Goal: Task Accomplishment & Management: Use online tool/utility

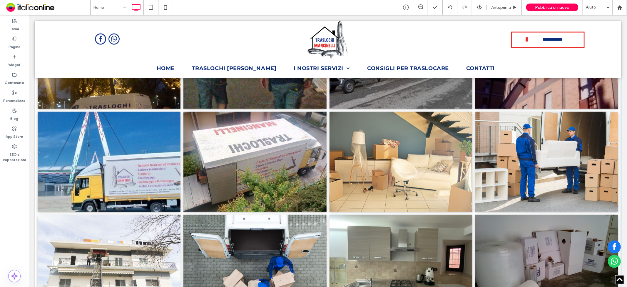
scroll to position [1077, 0]
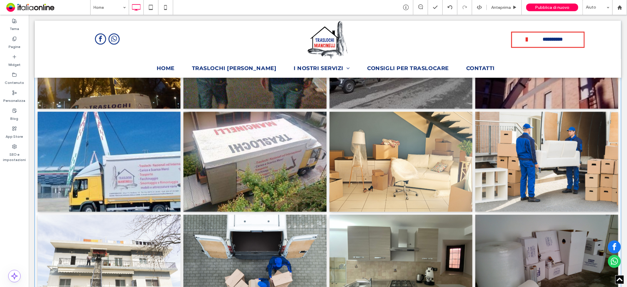
click at [137, 162] on link at bounding box center [108, 161] width 151 height 106
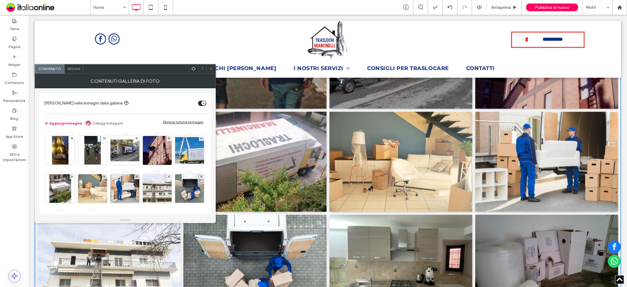
click at [213, 67] on div at bounding box center [211, 68] width 9 height 9
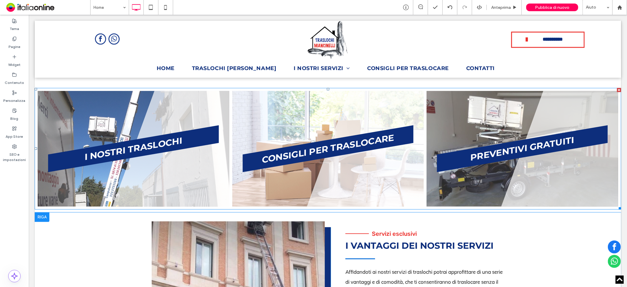
scroll to position [423, 0]
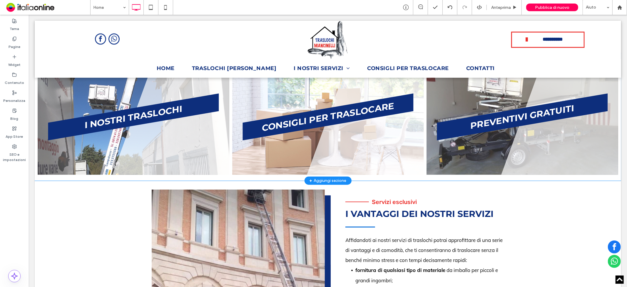
click at [329, 178] on div "+ Aggiungi sezione" at bounding box center [327, 180] width 37 height 6
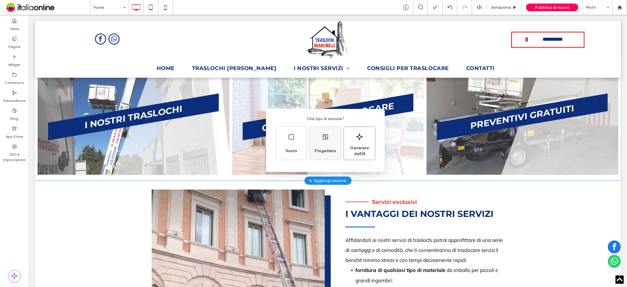
click at [330, 143] on div "Progettato" at bounding box center [325, 143] width 31 height 33
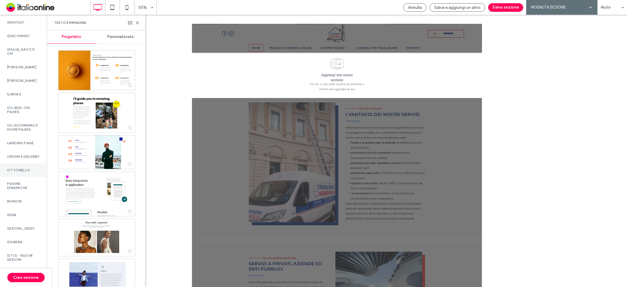
scroll to position [540, 0]
click at [21, 213] on label "SENA" at bounding box center [23, 215] width 33 height 4
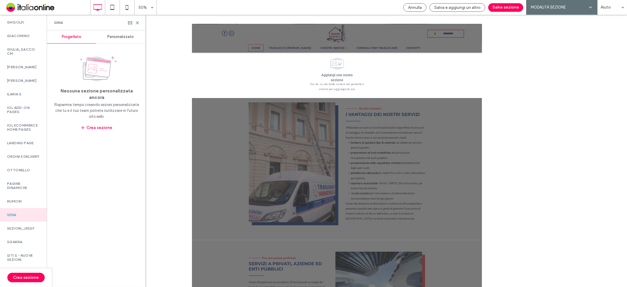
click at [116, 33] on div "Personalizzato" at bounding box center [120, 36] width 49 height 13
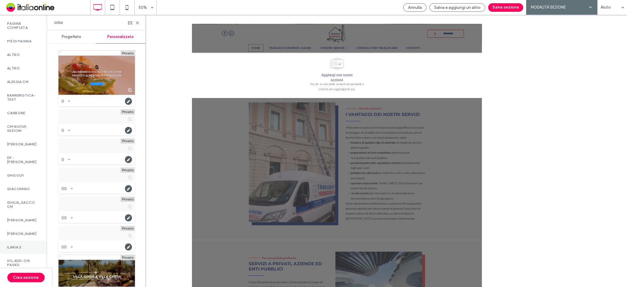
scroll to position [376, 0]
drag, startPoint x: 16, startPoint y: 163, endPoint x: 48, endPoint y: 193, distance: 43.9
click at [16, 163] on label "DF - [PERSON_NAME]" at bounding box center [23, 160] width 33 height 8
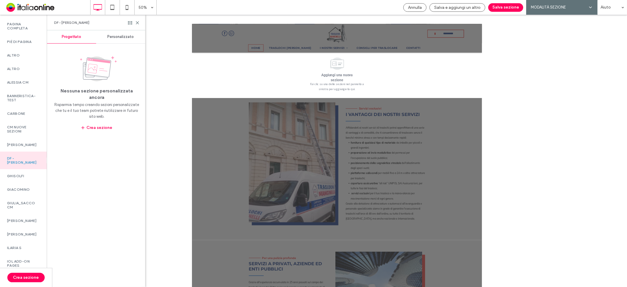
drag, startPoint x: 123, startPoint y: 36, endPoint x: 128, endPoint y: 49, distance: 13.8
click at [123, 36] on span "Personalizzato" at bounding box center [121, 36] width 26 height 5
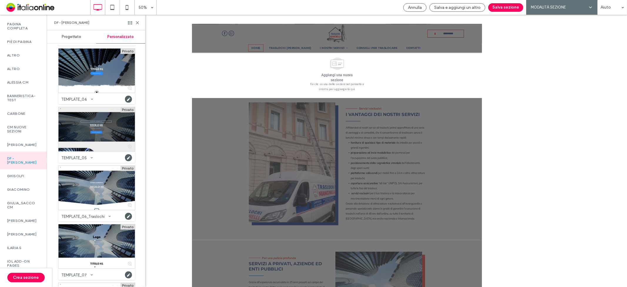
scroll to position [163, 0]
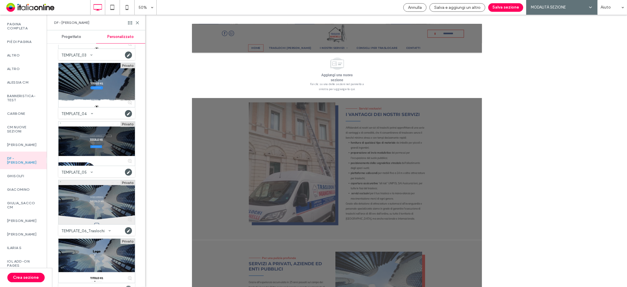
click at [88, 198] on div at bounding box center [97, 202] width 76 height 44
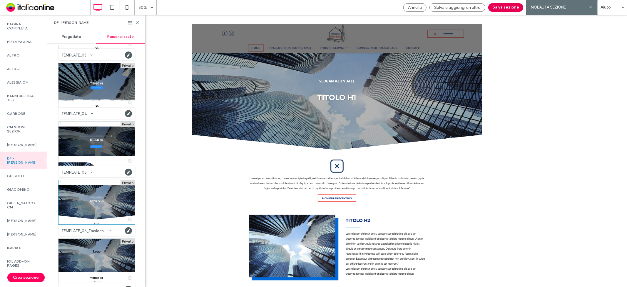
drag, startPoint x: 498, startPoint y: 5, endPoint x: 493, endPoint y: 45, distance: 40.6
click at [498, 5] on button "Salva sezione" at bounding box center [505, 7] width 35 height 9
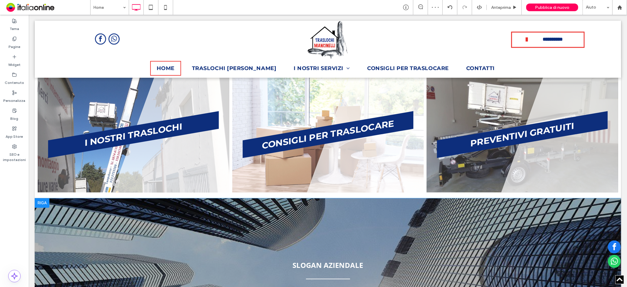
scroll to position [454, 0]
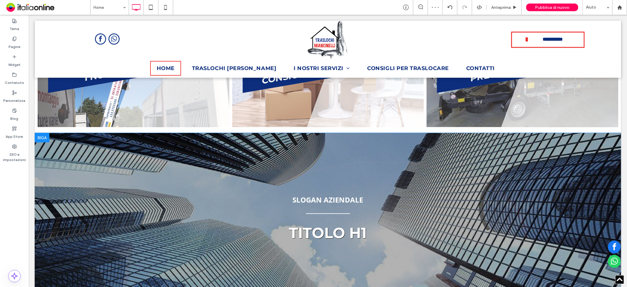
click at [37, 137] on div at bounding box center [41, 137] width 15 height 9
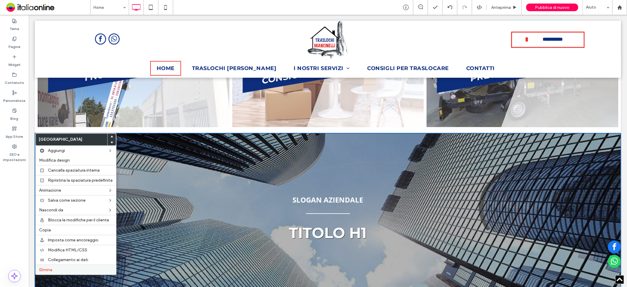
click at [56, 265] on div "Elimina" at bounding box center [76, 269] width 81 height 10
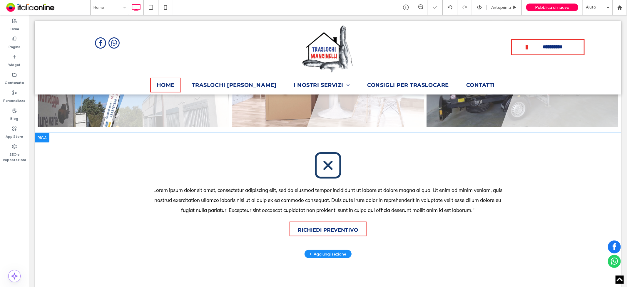
click at [42, 134] on div at bounding box center [41, 137] width 15 height 9
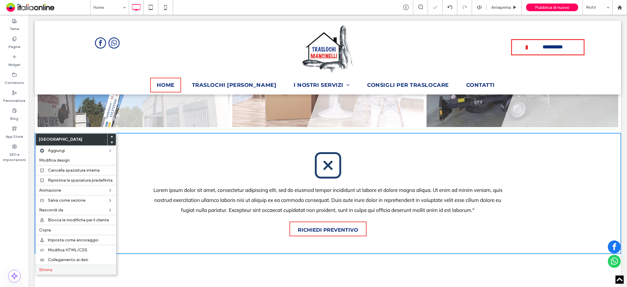
scroll to position [471, 0]
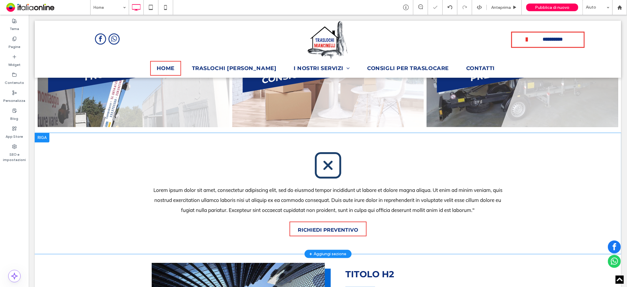
click at [42, 137] on div at bounding box center [41, 137] width 15 height 9
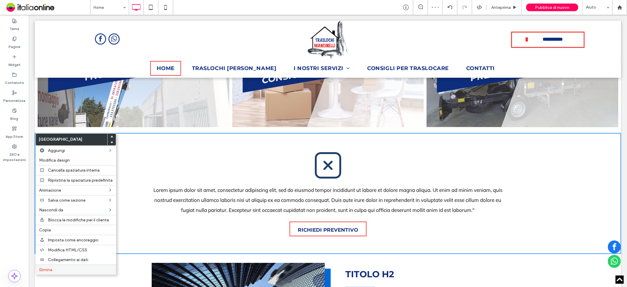
click at [47, 267] on span "Elimina" at bounding box center [45, 269] width 13 height 5
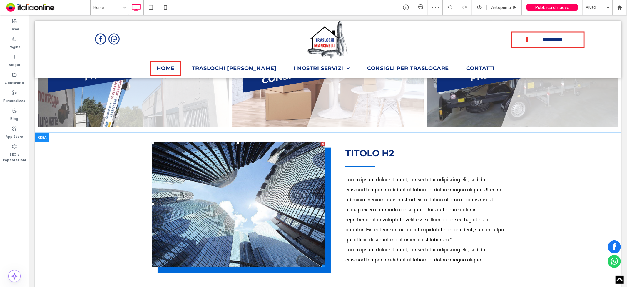
scroll to position [454, 0]
click at [43, 138] on div at bounding box center [41, 137] width 15 height 9
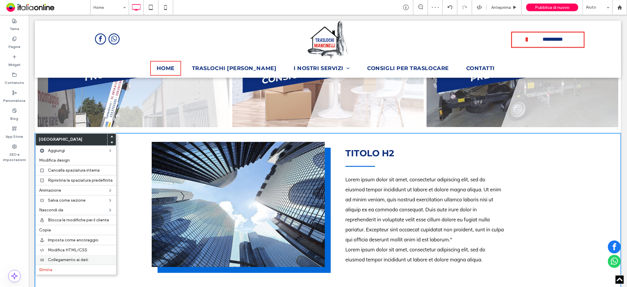
drag, startPoint x: 54, startPoint y: 266, endPoint x: 78, endPoint y: 263, distance: 24.6
click at [54, 267] on label "Elimina" at bounding box center [76, 269] width 74 height 5
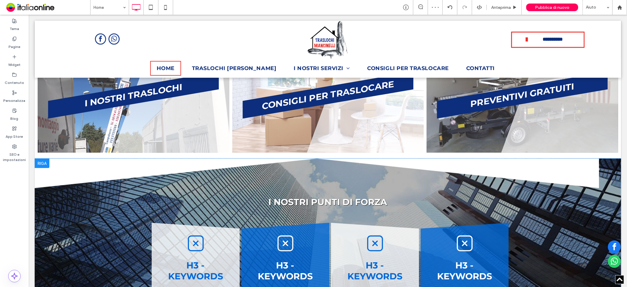
scroll to position [421, 0]
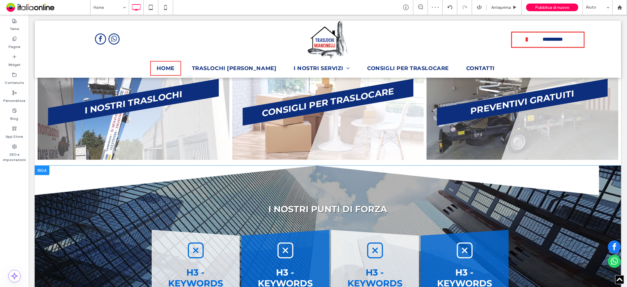
click at [43, 171] on div at bounding box center [41, 169] width 15 height 9
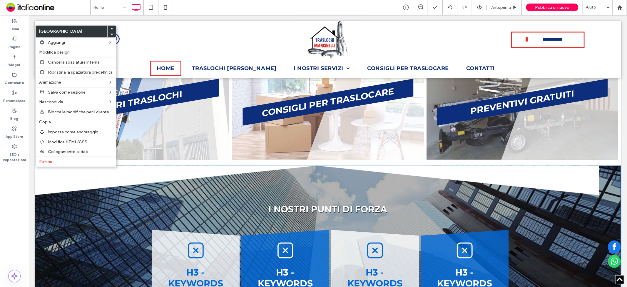
click at [111, 32] on span at bounding box center [112, 34] width 2 height 6
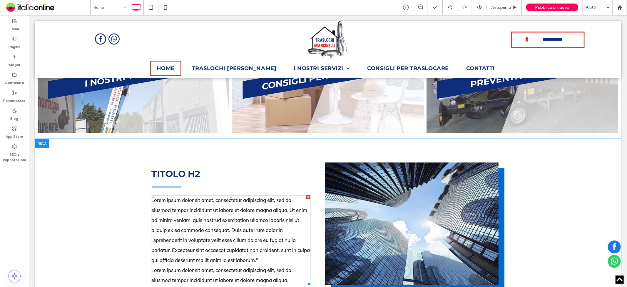
scroll to position [454, 0]
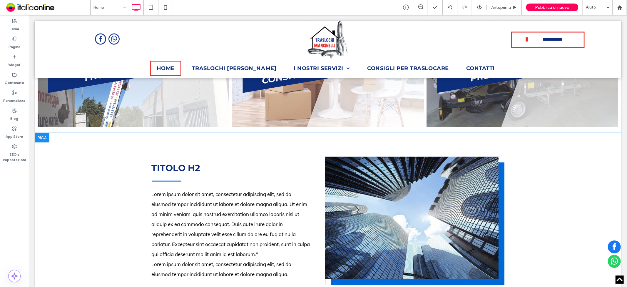
click at [45, 136] on div at bounding box center [41, 137] width 15 height 9
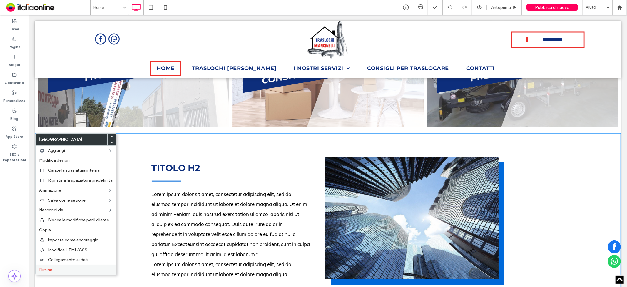
click at [62, 267] on label "Elimina" at bounding box center [76, 269] width 74 height 5
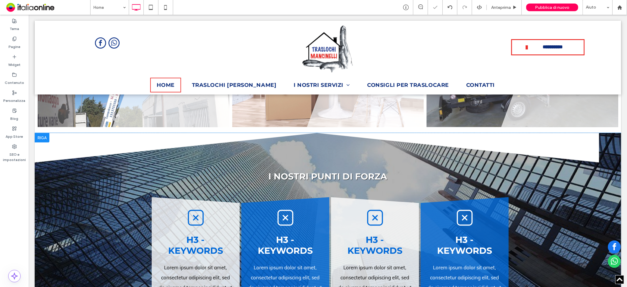
click at [44, 134] on div at bounding box center [41, 137] width 15 height 9
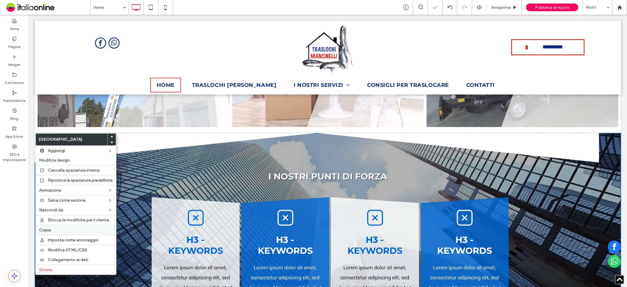
scroll to position [471, 0]
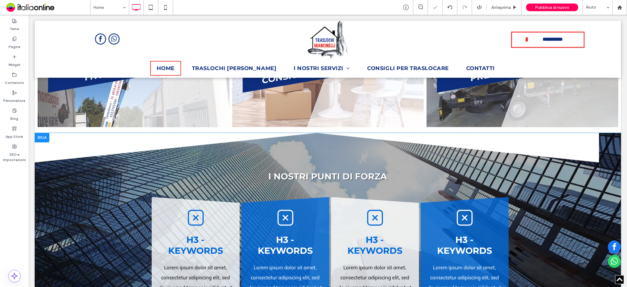
click at [45, 137] on div at bounding box center [41, 137] width 15 height 9
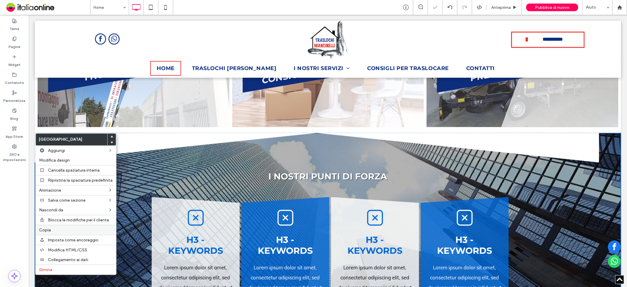
click at [58, 226] on div "Copia" at bounding box center [76, 230] width 81 height 10
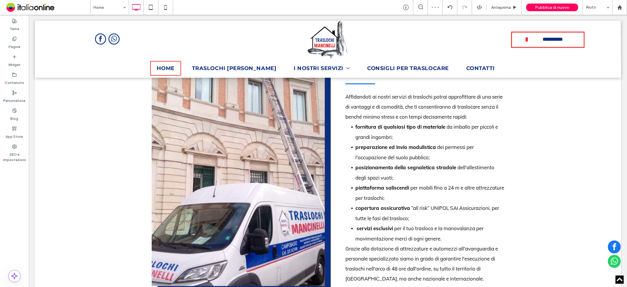
scroll to position [1418, 0]
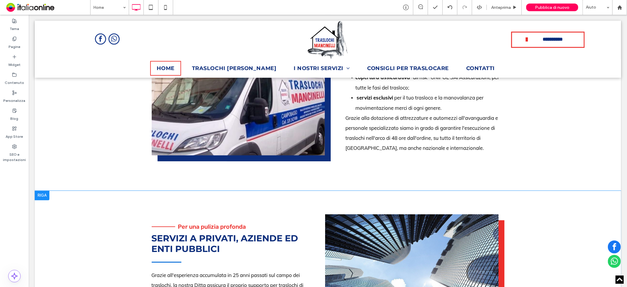
click at [40, 198] on div at bounding box center [41, 194] width 15 height 9
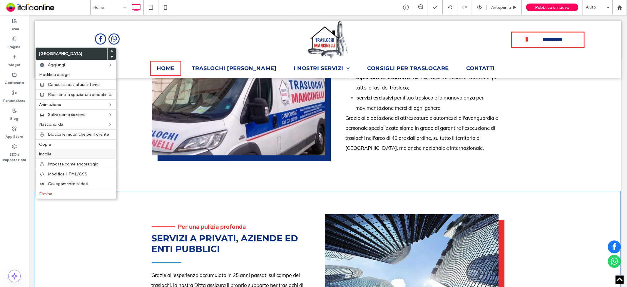
click at [70, 151] on label "Incolla" at bounding box center [76, 153] width 74 height 5
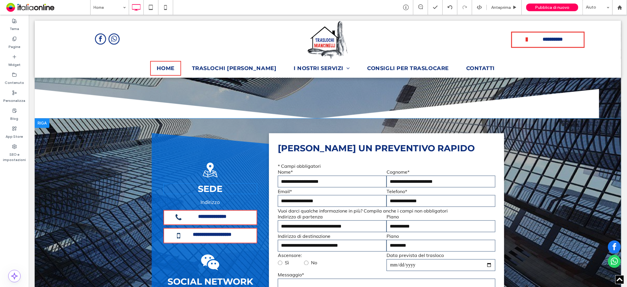
scroll to position [700, 0]
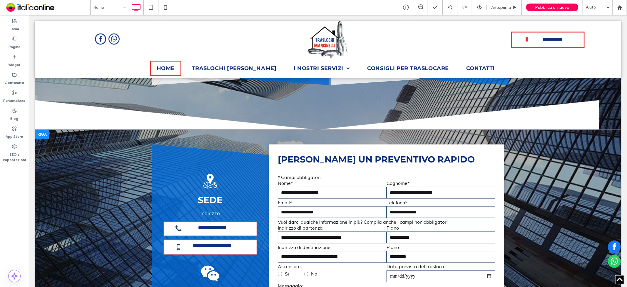
click at [46, 139] on div at bounding box center [41, 133] width 15 height 9
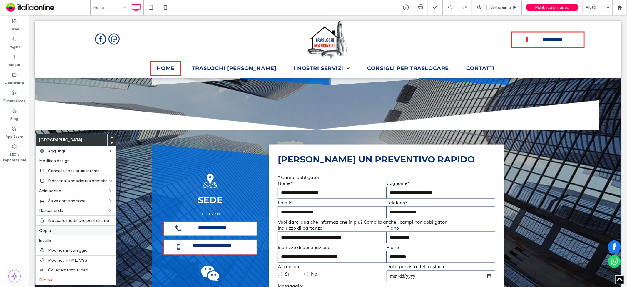
click at [58, 228] on label "Copia" at bounding box center [76, 230] width 74 height 5
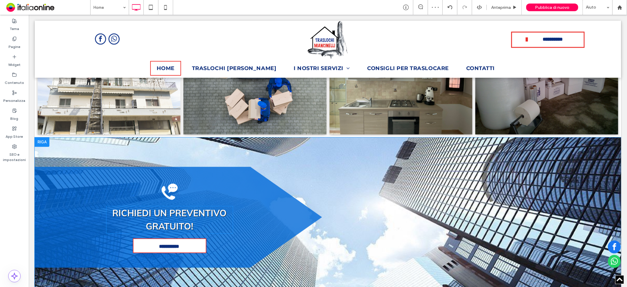
scroll to position [2203, 0]
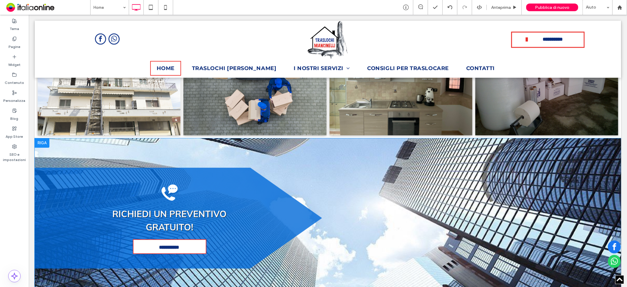
click at [42, 147] on div at bounding box center [41, 142] width 15 height 9
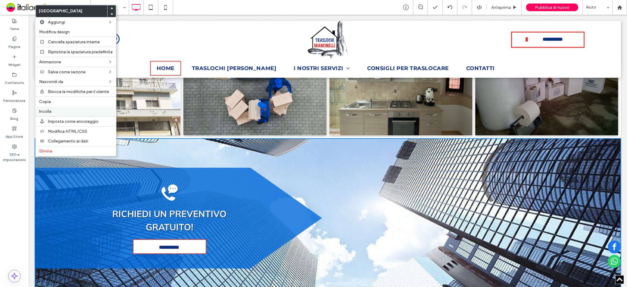
click at [63, 112] on label "Incolla" at bounding box center [76, 111] width 74 height 5
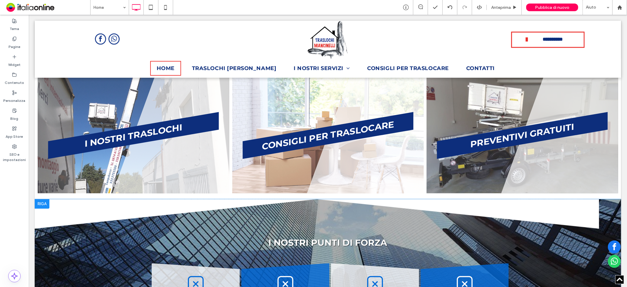
scroll to position [406, 0]
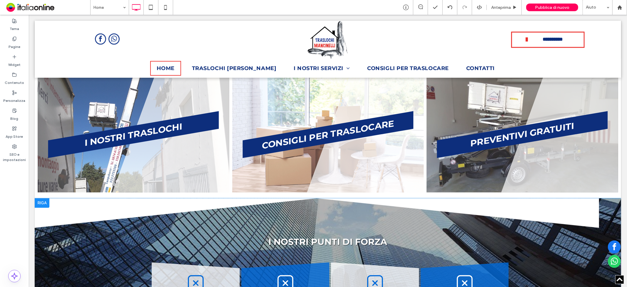
drag, startPoint x: 41, startPoint y: 200, endPoint x: 48, endPoint y: 207, distance: 9.8
click at [41, 200] on div at bounding box center [41, 202] width 15 height 9
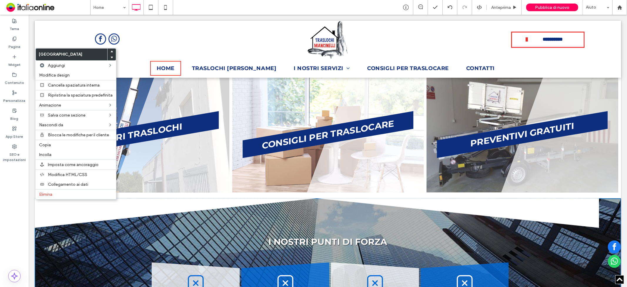
drag, startPoint x: 49, startPoint y: 190, endPoint x: 54, endPoint y: 201, distance: 11.7
click at [49, 190] on div "Elimina" at bounding box center [76, 194] width 81 height 10
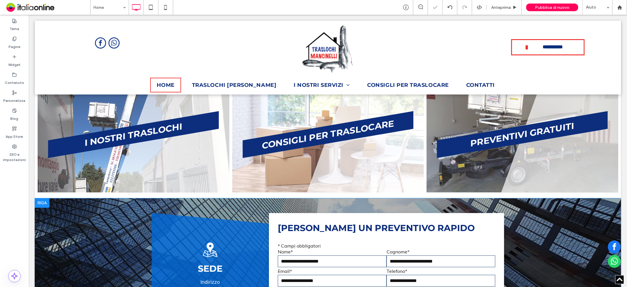
click at [43, 202] on div at bounding box center [41, 202] width 15 height 9
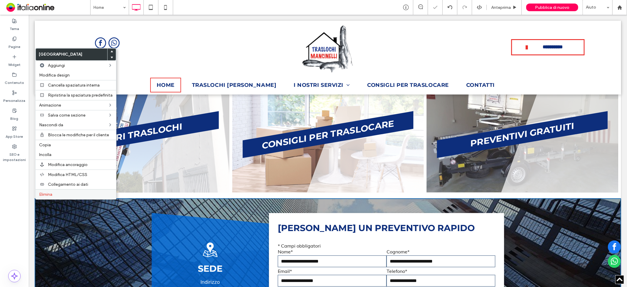
click at [63, 192] on label "Elimina" at bounding box center [76, 194] width 74 height 5
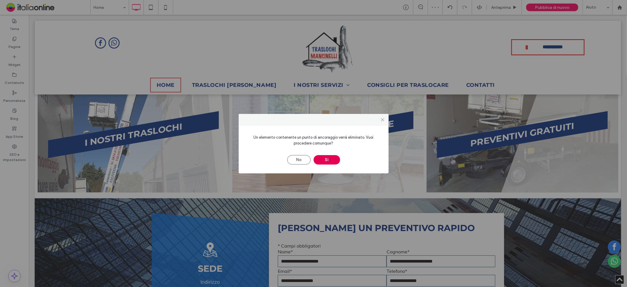
drag, startPoint x: 328, startPoint y: 157, endPoint x: 319, endPoint y: 164, distance: 10.9
click at [328, 157] on button "Sì" at bounding box center [327, 159] width 26 height 9
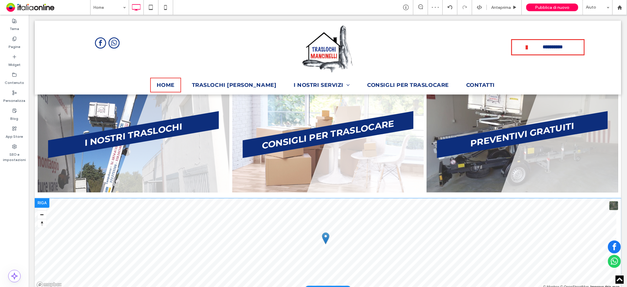
click at [40, 199] on div at bounding box center [41, 202] width 15 height 9
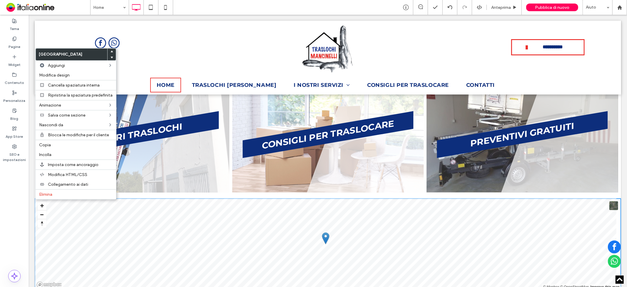
drag, startPoint x: 71, startPoint y: 190, endPoint x: 92, endPoint y: 202, distance: 24.5
click at [71, 190] on div "Elimina" at bounding box center [76, 194] width 81 height 10
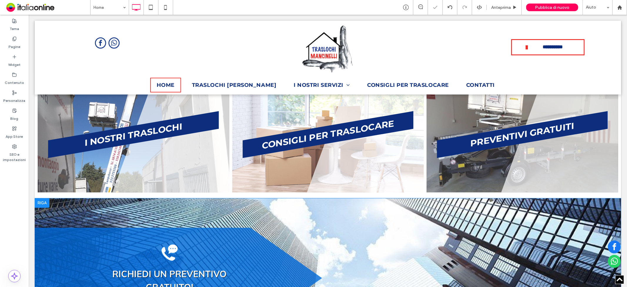
click at [46, 203] on div at bounding box center [41, 202] width 15 height 9
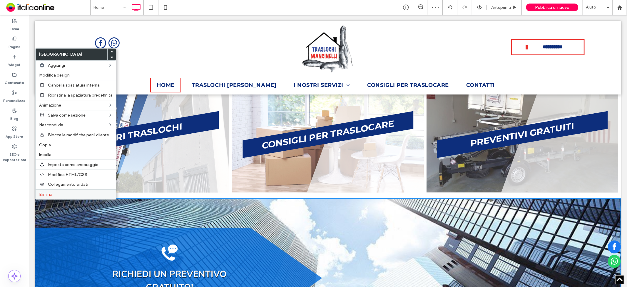
click at [72, 193] on label "Elimina" at bounding box center [76, 194] width 74 height 5
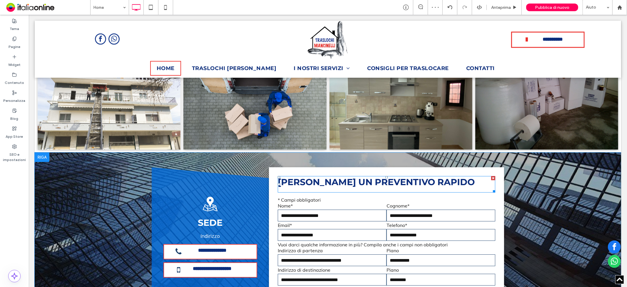
scroll to position [1532, 0]
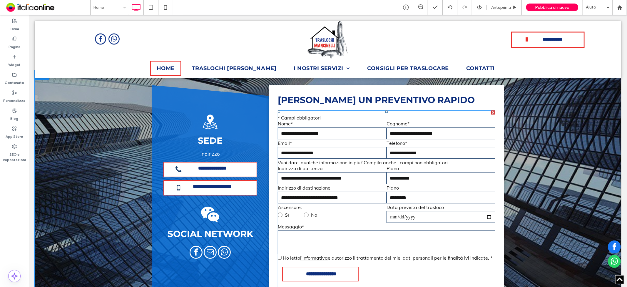
click at [287, 183] on input "text" at bounding box center [332, 178] width 109 height 12
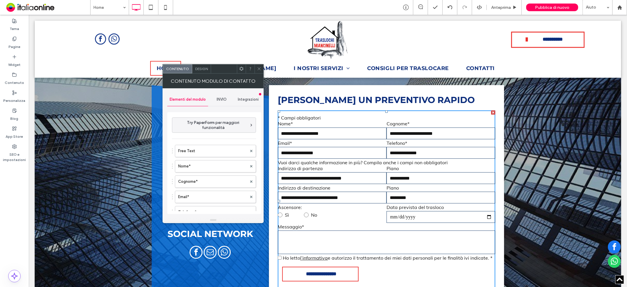
drag, startPoint x: 219, startPoint y: 99, endPoint x: 211, endPoint y: 101, distance: 8.6
click at [219, 99] on span "INVIO" at bounding box center [222, 99] width 10 height 5
click at [178, 123] on label "Nuova notifica di invio" at bounding box center [214, 127] width 79 height 12
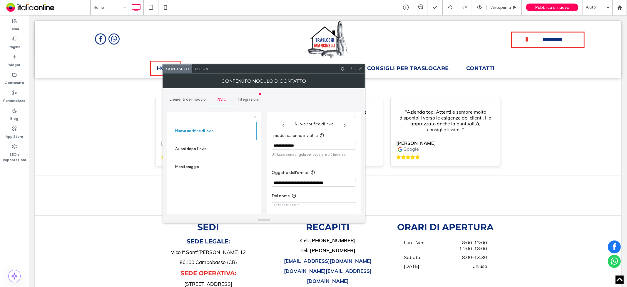
scroll to position [1932, 0]
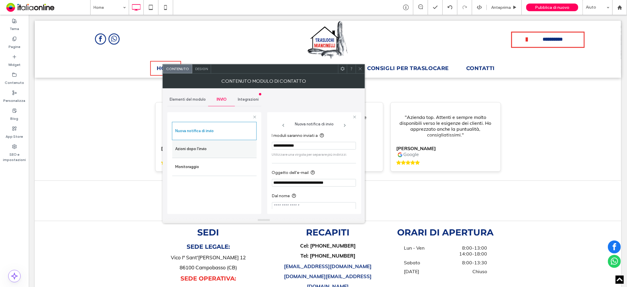
drag, startPoint x: 318, startPoint y: 144, endPoint x: 243, endPoint y: 145, distance: 74.4
click at [243, 145] on div "**********" at bounding box center [214, 161] width 94 height 109
paste input "**********"
type input "**********"
click at [317, 106] on div "**********" at bounding box center [263, 152] width 193 height 129
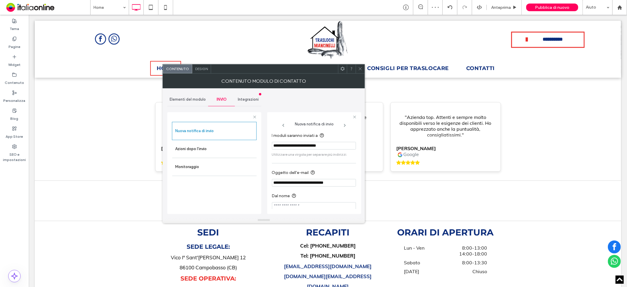
click at [188, 98] on span "Elementi del modulo" at bounding box center [188, 99] width 36 height 5
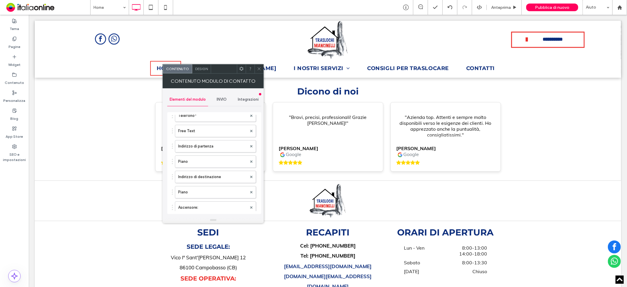
scroll to position [98, 0]
click at [216, 143] on label "Indirizzo di partenza" at bounding box center [212, 145] width 69 height 12
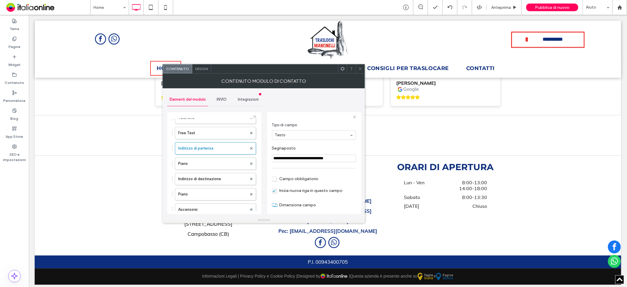
scroll to position [1932, 0]
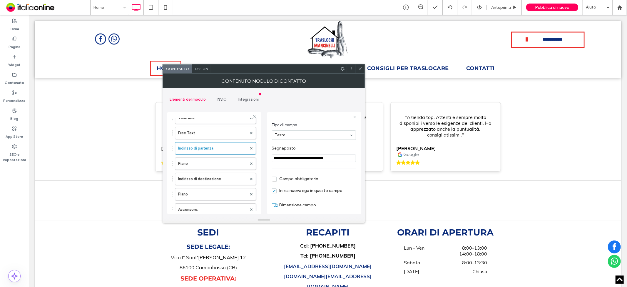
click at [363, 66] on div at bounding box center [360, 68] width 9 height 9
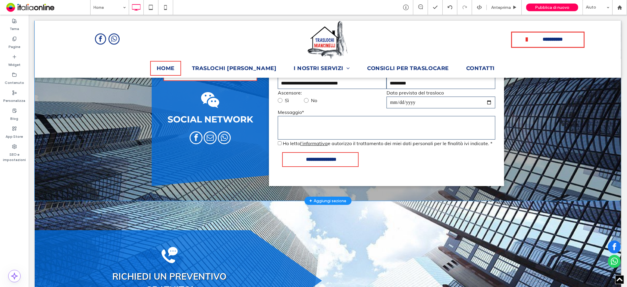
scroll to position [1573, 0]
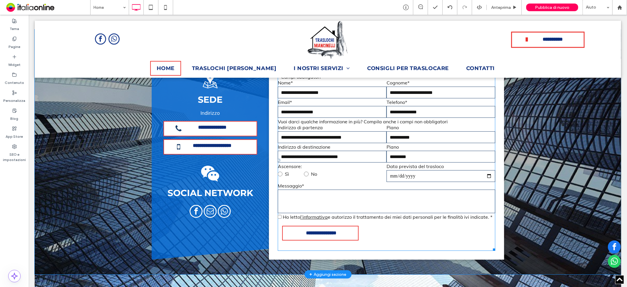
click at [320, 143] on input "text" at bounding box center [332, 137] width 109 height 12
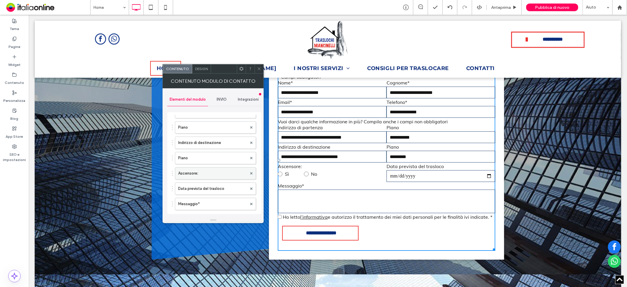
scroll to position [98, 0]
drag, startPoint x: 205, startPoint y: 176, endPoint x: 214, endPoint y: 178, distance: 9.2
click at [205, 176] on label "Indirizzo di destinazione" at bounding box center [212, 175] width 69 height 12
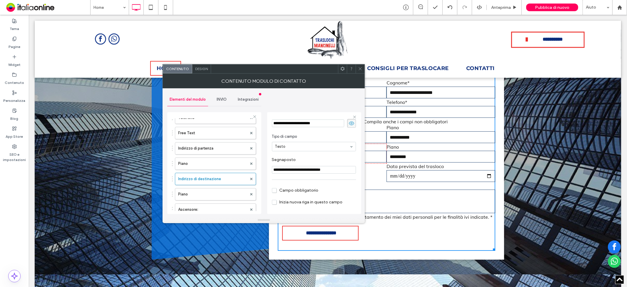
scroll to position [33, 0]
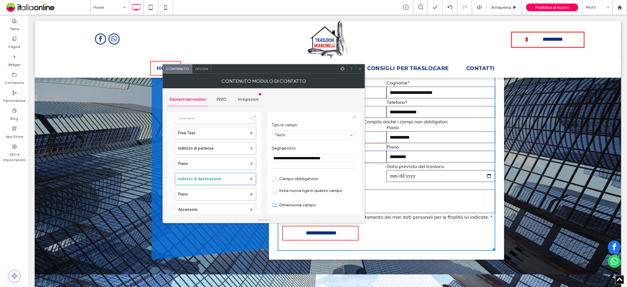
drag, startPoint x: 332, startPoint y: 161, endPoint x: 286, endPoint y: 159, distance: 46.5
click at [286, 159] on input "**********" at bounding box center [314, 158] width 84 height 8
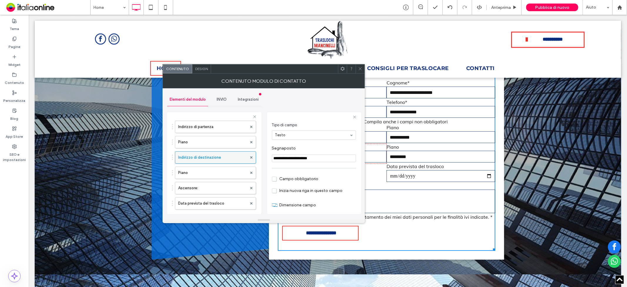
scroll to position [131, 0]
click at [222, 159] on label "Piano" at bounding box center [212, 162] width 69 height 12
type input "*********"
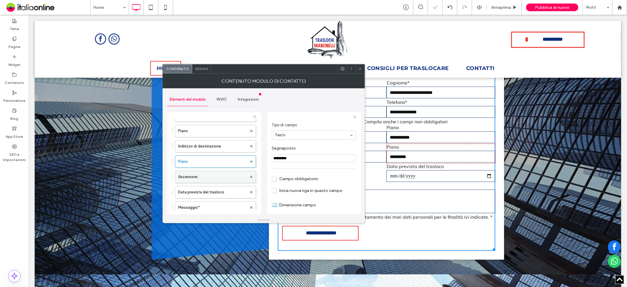
click at [224, 177] on label "Ascensore:" at bounding box center [212, 177] width 69 height 12
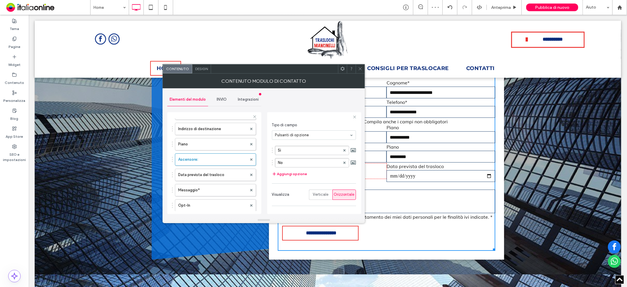
scroll to position [163, 0]
click at [221, 160] on label "Data prevista del trasloco" at bounding box center [212, 159] width 69 height 12
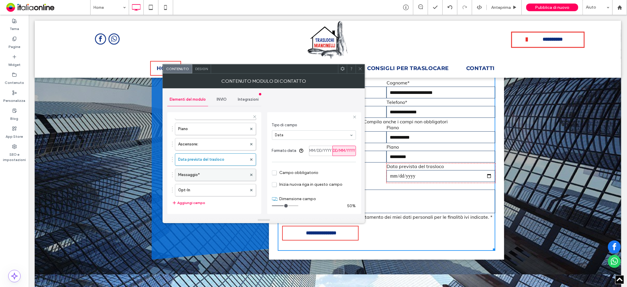
click at [231, 175] on label "Messaggio*" at bounding box center [212, 175] width 69 height 12
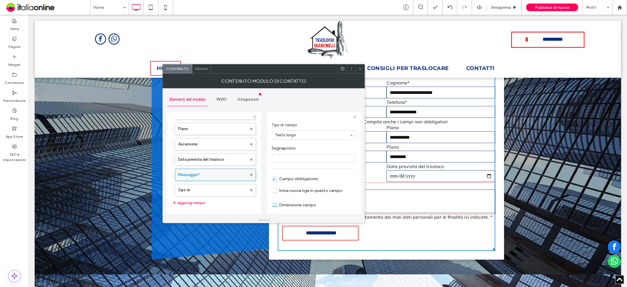
scroll to position [228, 0]
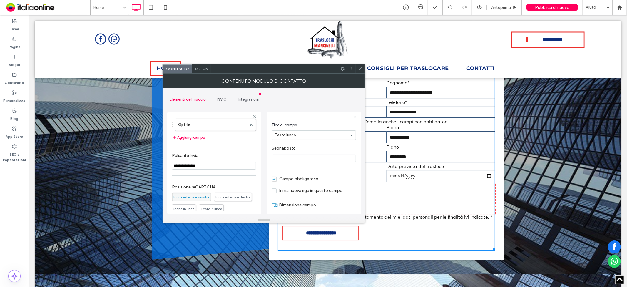
drag, startPoint x: 212, startPoint y: 125, endPoint x: 216, endPoint y: 132, distance: 7.5
click at [212, 125] on label "Opt-In" at bounding box center [212, 125] width 69 height 12
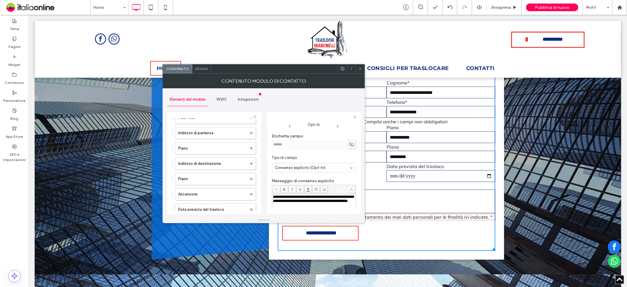
scroll to position [98, 0]
click at [235, 178] on label "Indirizzo di destinazione" at bounding box center [212, 179] width 69 height 12
type input "*"
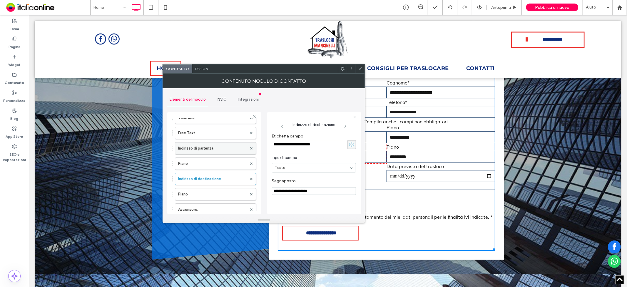
click at [216, 145] on label "Indirizzo di partenza" at bounding box center [212, 148] width 69 height 12
drag, startPoint x: 280, startPoint y: 190, endPoint x: 350, endPoint y: 190, distance: 70.9
click at [350, 190] on input "**********" at bounding box center [314, 191] width 84 height 8
type input "**********"
click at [360, 69] on icon at bounding box center [360, 68] width 4 height 4
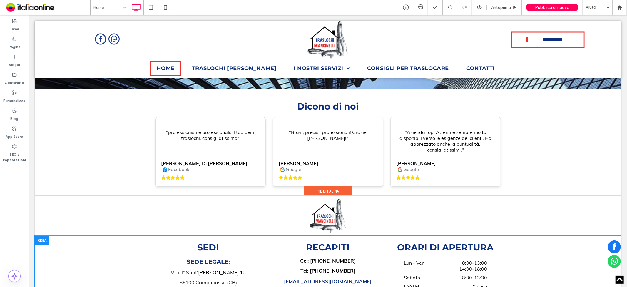
scroll to position [1998, 0]
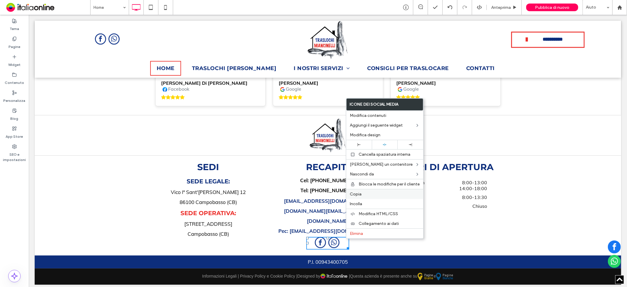
drag, startPoint x: 370, startPoint y: 193, endPoint x: 366, endPoint y: 190, distance: 4.8
click at [370, 193] on label "Copia" at bounding box center [385, 193] width 70 height 5
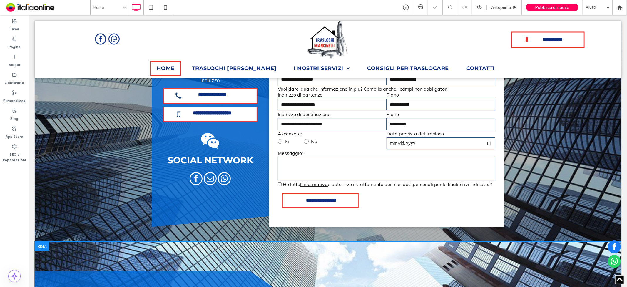
scroll to position [1573, 0]
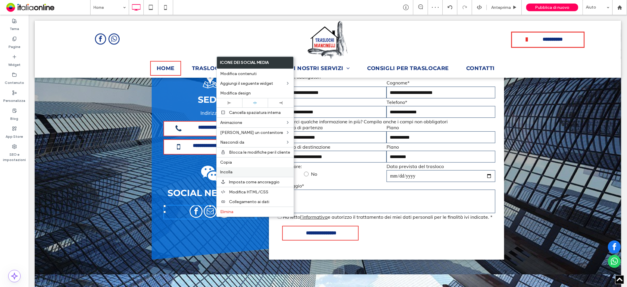
click at [231, 169] on span "Incolla" at bounding box center [226, 171] width 12 height 5
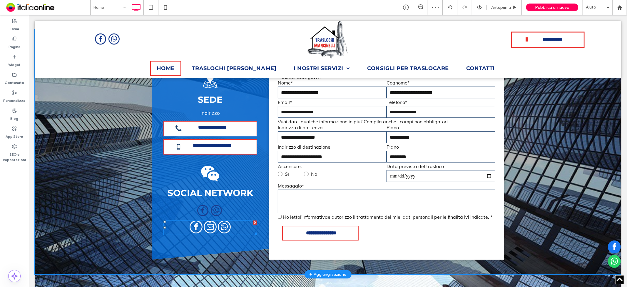
click at [253, 224] on div at bounding box center [255, 222] width 4 height 4
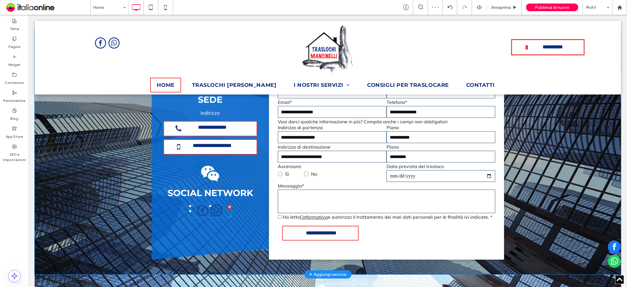
click at [216, 216] on span "whatsapp" at bounding box center [216, 210] width 12 height 12
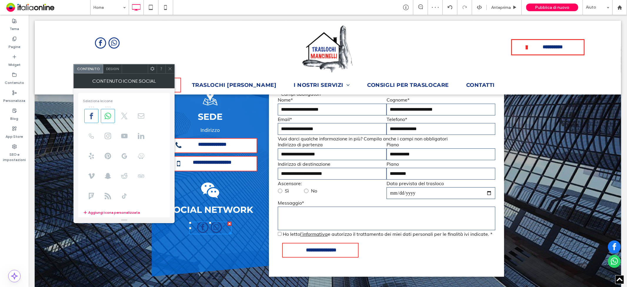
click at [110, 65] on div "Design" at bounding box center [112, 68] width 19 height 9
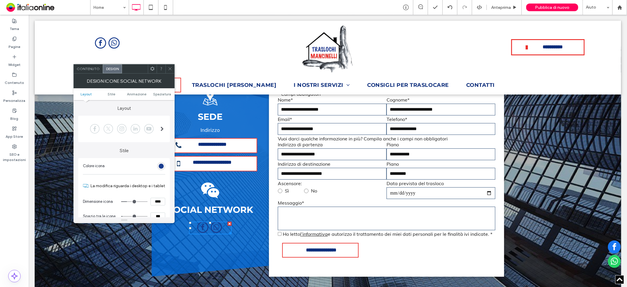
scroll to position [0, 0]
click at [120, 124] on div at bounding box center [122, 129] width 78 height 15
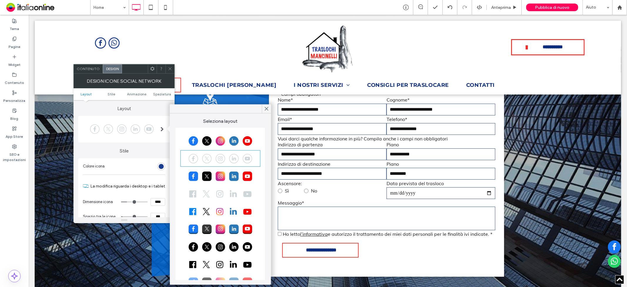
click at [193, 142] on div at bounding box center [220, 140] width 78 height 15
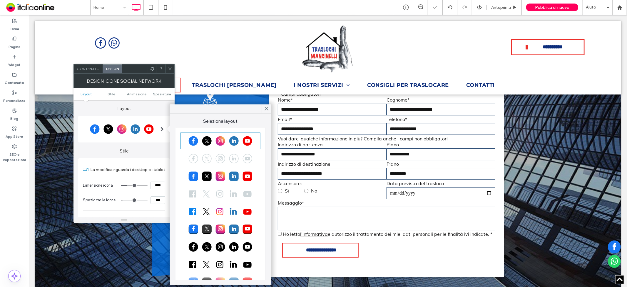
click at [169, 71] on span at bounding box center [170, 68] width 4 height 9
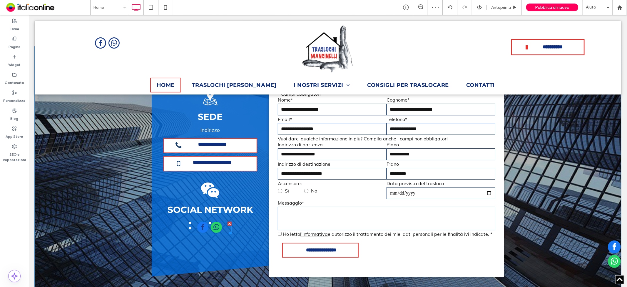
click at [207, 234] on div at bounding box center [210, 227] width 26 height 13
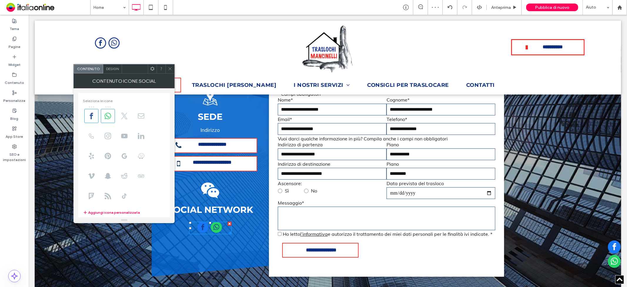
click at [111, 72] on div "Design" at bounding box center [112, 68] width 19 height 9
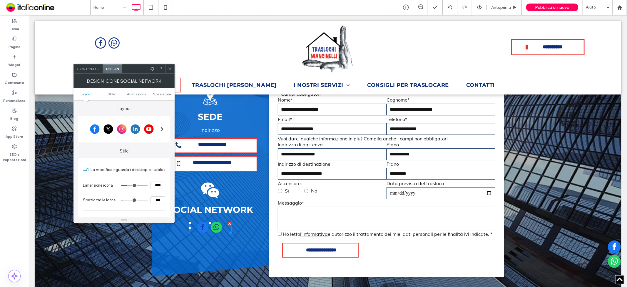
click at [119, 129] on div at bounding box center [122, 129] width 78 height 15
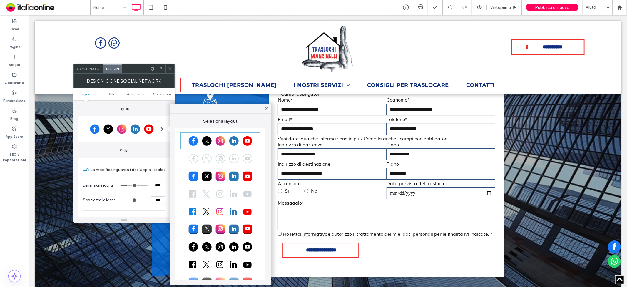
click at [230, 159] on div at bounding box center [220, 158] width 78 height 15
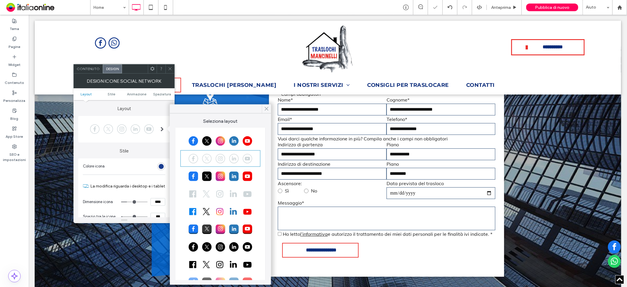
drag, startPoint x: 228, startPoint y: 96, endPoint x: 266, endPoint y: 111, distance: 40.4
click at [266, 111] on span at bounding box center [266, 108] width 5 height 9
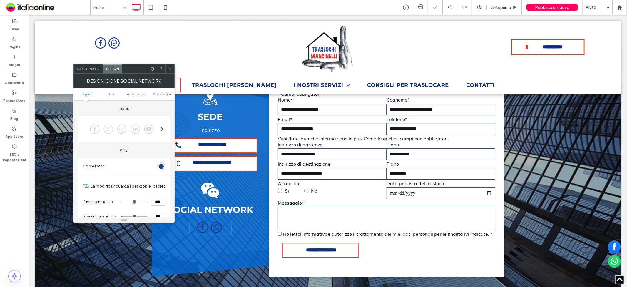
click at [162, 164] on div "rgb(26, 61, 143)" at bounding box center [161, 166] width 5 height 5
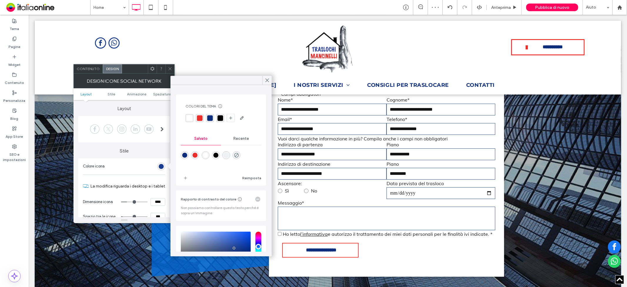
click at [190, 116] on div "rgba(255,255,255,1)" at bounding box center [190, 118] width 6 height 6
click at [269, 78] on div at bounding box center [267, 80] width 9 height 9
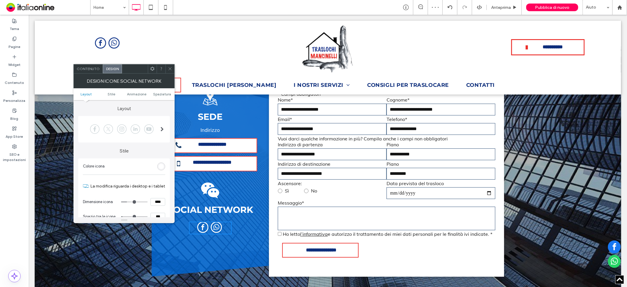
drag, startPoint x: 168, startPoint y: 68, endPoint x: 171, endPoint y: 68, distance: 3.2
click at [168, 68] on div at bounding box center [170, 68] width 9 height 9
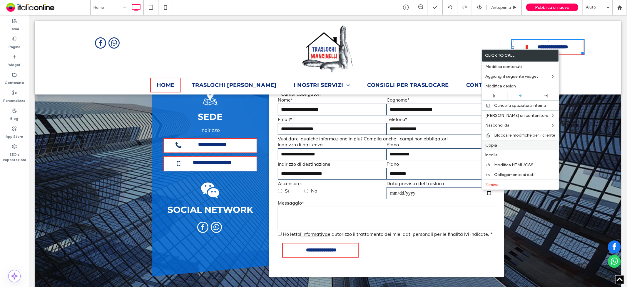
click at [511, 146] on label "Copia" at bounding box center [520, 145] width 70 height 5
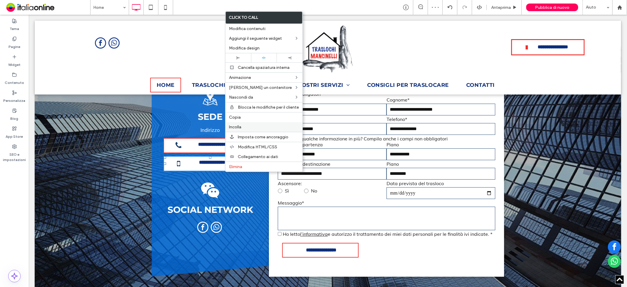
drag, startPoint x: 243, startPoint y: 128, endPoint x: 243, endPoint y: 140, distance: 12.3
click at [243, 128] on label "Incolla" at bounding box center [264, 126] width 70 height 5
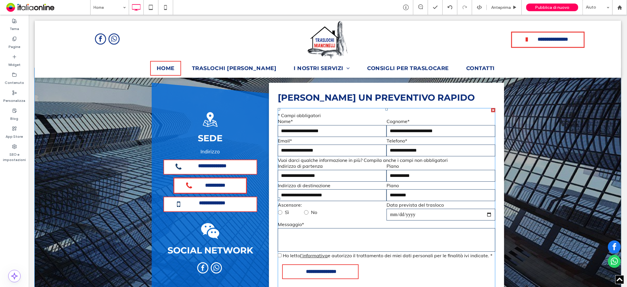
scroll to position [1540, 0]
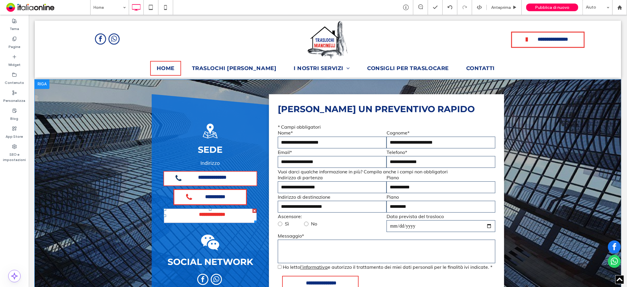
click at [253, 212] on div at bounding box center [254, 210] width 4 height 4
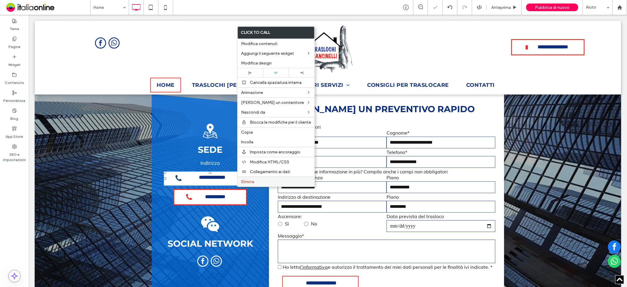
click at [243, 179] on span "Elimina" at bounding box center [247, 181] width 13 height 5
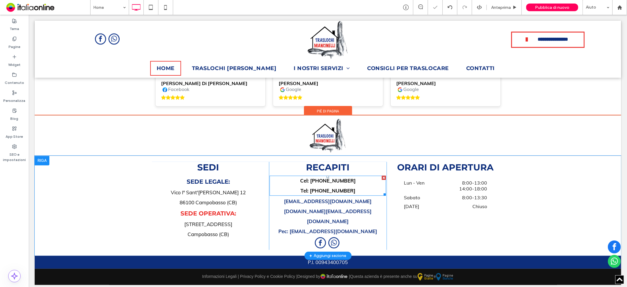
scroll to position [1998, 0]
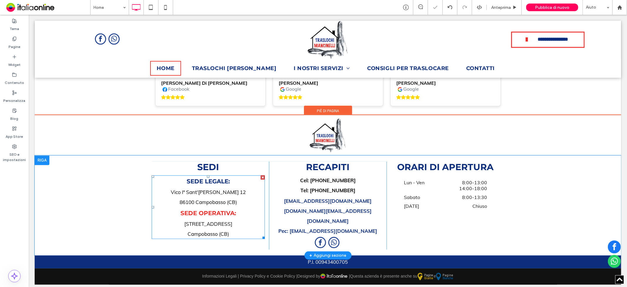
click at [217, 204] on p "86100 Campobasso (CB)" at bounding box center [208, 202] width 114 height 10
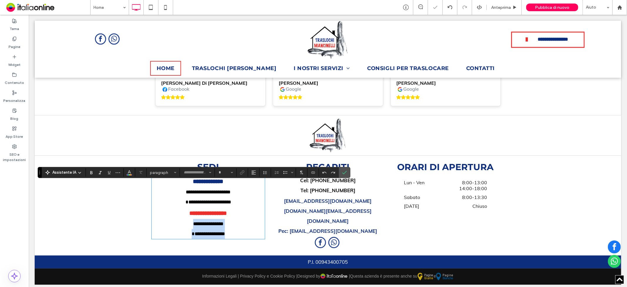
type input "****"
type input "**"
click at [241, 207] on p "**********" at bounding box center [208, 202] width 114 height 10
drag, startPoint x: 242, startPoint y: 210, endPoint x: 160, endPoint y: 194, distance: 83.5
click at [160, 194] on div "**********" at bounding box center [208, 207] width 114 height 64
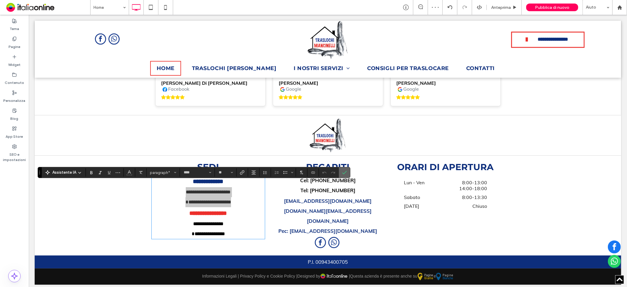
click at [347, 171] on label "Conferma" at bounding box center [344, 172] width 9 height 11
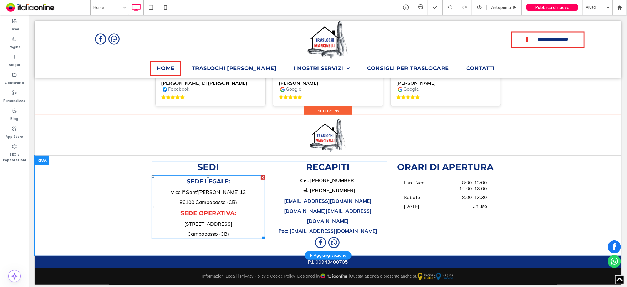
click at [231, 205] on span "86100 Campobasso (CB)" at bounding box center [207, 201] width 57 height 6
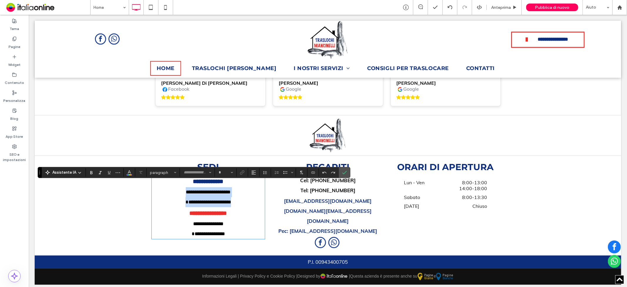
type input "****"
type input "**"
click at [238, 207] on p "**********" at bounding box center [208, 202] width 114 height 10
drag, startPoint x: 238, startPoint y: 209, endPoint x: 111, endPoint y: 197, distance: 127.9
click at [111, 197] on div "**********" at bounding box center [327, 205] width 587 height 100
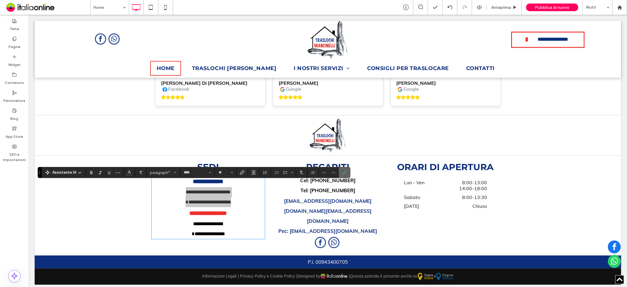
drag, startPoint x: 322, startPoint y: 156, endPoint x: 349, endPoint y: 171, distance: 31.2
click at [349, 171] on section at bounding box center [344, 172] width 11 height 11
click at [344, 169] on span "Conferma" at bounding box center [343, 172] width 3 height 11
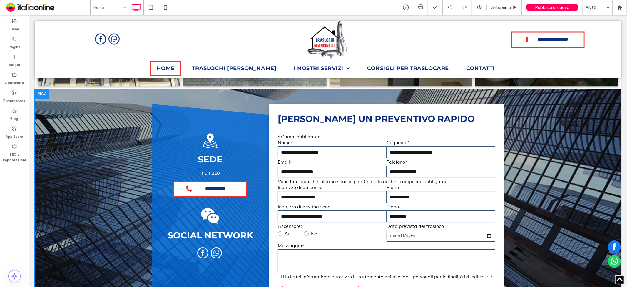
scroll to position [1508, 0]
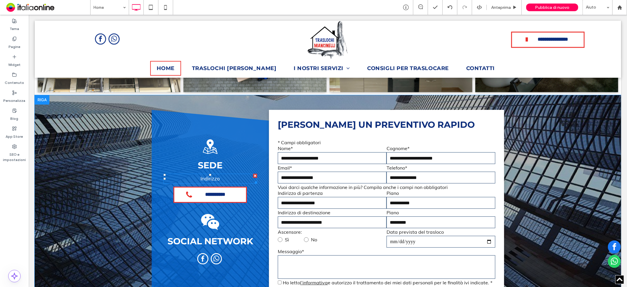
click at [212, 181] on font "Indirizz" at bounding box center [208, 178] width 16 height 6
type input "****"
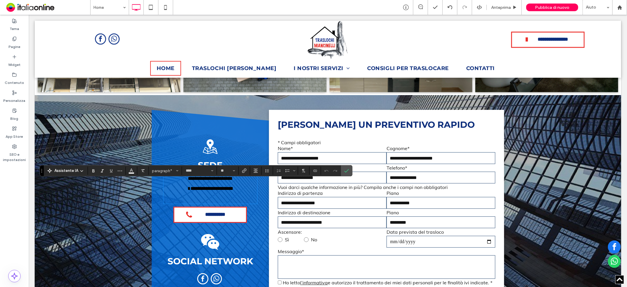
scroll to position [0, 0]
type input "**"
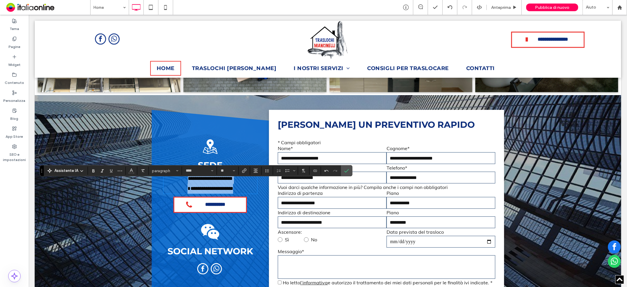
drag, startPoint x: 241, startPoint y: 192, endPoint x: 166, endPoint y: 180, distance: 76.2
click at [168, 185] on div "**********" at bounding box center [210, 183] width 94 height 20
click at [130, 172] on icon "Colore" at bounding box center [131, 170] width 5 height 5
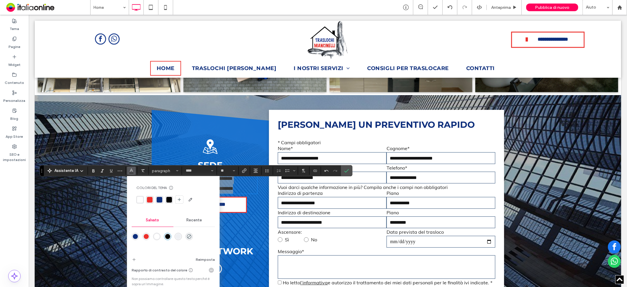
click at [136, 198] on div "rgba(255,255,255,1)" at bounding box center [139, 199] width 7 height 7
drag, startPoint x: 296, startPoint y: 153, endPoint x: 348, endPoint y: 173, distance: 55.5
click at [348, 173] on icon "Conferma" at bounding box center [346, 170] width 5 height 5
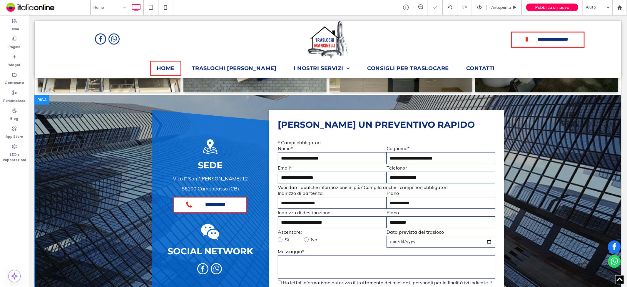
drag, startPoint x: 189, startPoint y: 130, endPoint x: 197, endPoint y: 139, distance: 12.1
click at [189, 130] on div "**********" at bounding box center [210, 216] width 118 height 215
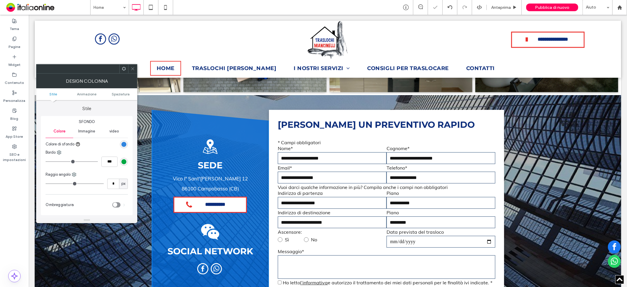
click at [125, 140] on div "rgba(0, 105, 217, 0.8)" at bounding box center [124, 144] width 8 height 8
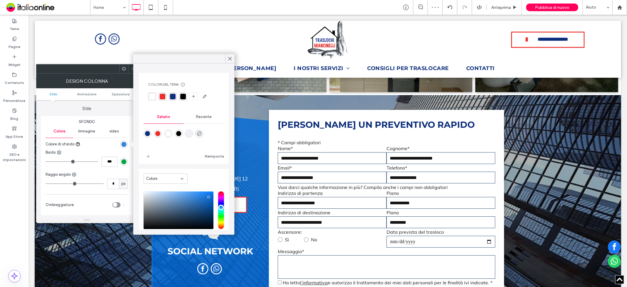
click at [171, 91] on div at bounding box center [183, 95] width 71 height 9
click at [171, 94] on div "rgba(13,46,124,1)" at bounding box center [173, 97] width 6 height 6
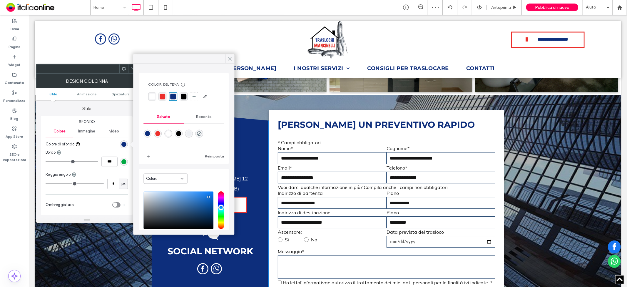
click at [229, 56] on icon at bounding box center [229, 58] width 5 height 5
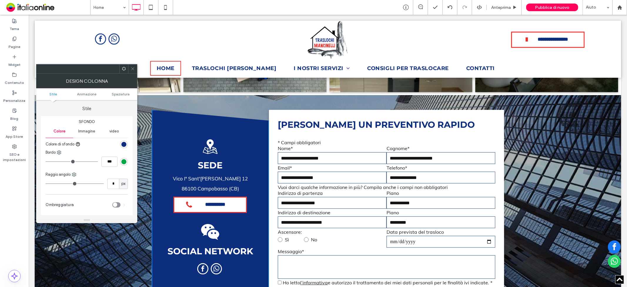
drag, startPoint x: 133, startPoint y: 70, endPoint x: 133, endPoint y: 74, distance: 4.4
click at [133, 70] on icon at bounding box center [133, 68] width 4 height 4
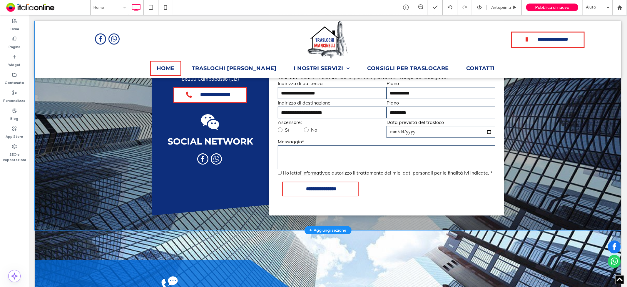
scroll to position [1704, 0]
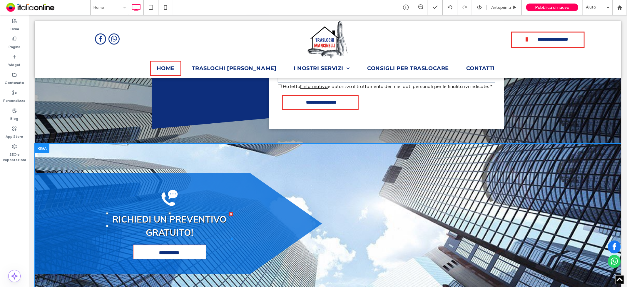
click at [223, 230] on span "RICHIEDI UN PREVENTIVO GRATUITO!" at bounding box center [169, 225] width 114 height 24
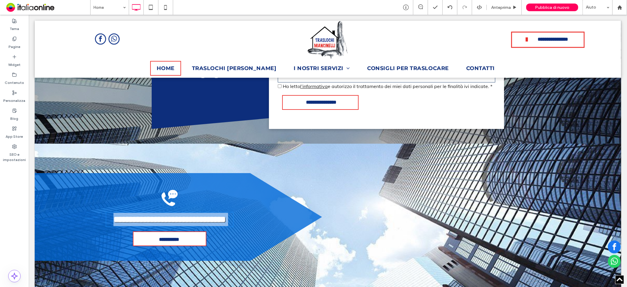
type input "****"
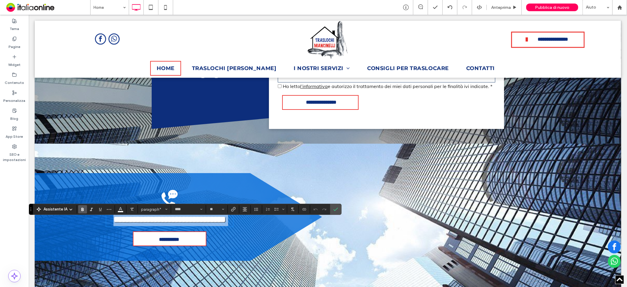
type input "**"
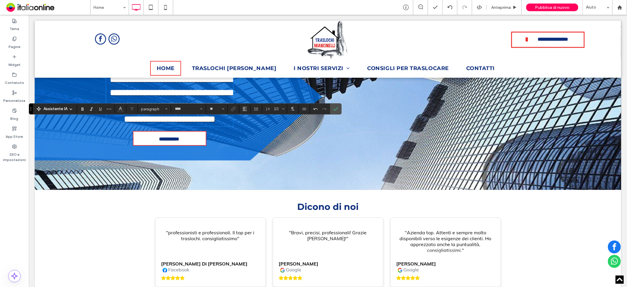
scroll to position [1778, 0]
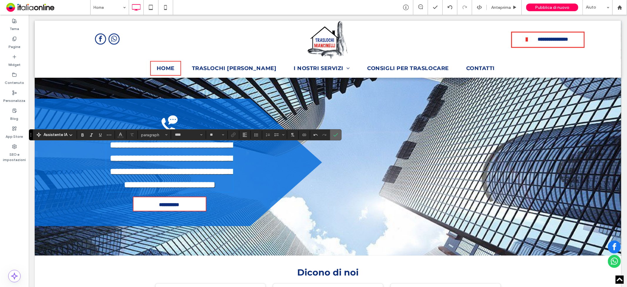
click at [336, 134] on icon "Conferma" at bounding box center [335, 134] width 5 height 5
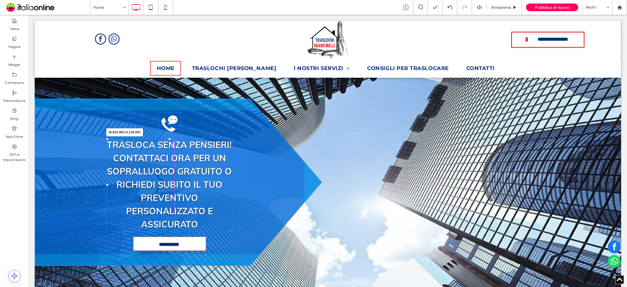
drag, startPoint x: 228, startPoint y: 236, endPoint x: 286, endPoint y: 227, distance: 57.7
click at [286, 227] on div "**********" at bounding box center [327, 182] width 587 height 226
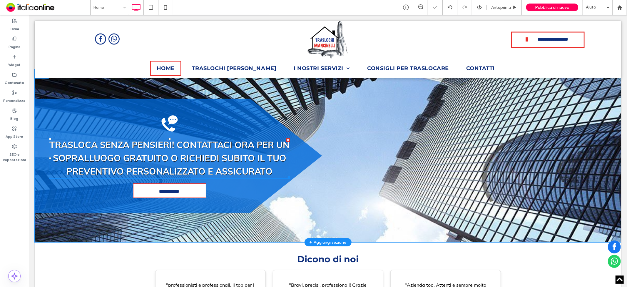
drag, startPoint x: 274, startPoint y: 192, endPoint x: 245, endPoint y: 177, distance: 32.3
click at [245, 176] on strong "Trasloca Senza Pensieri! Contattaci ora per un sopralluogo gratuito o richiedi …" at bounding box center [169, 158] width 240 height 38
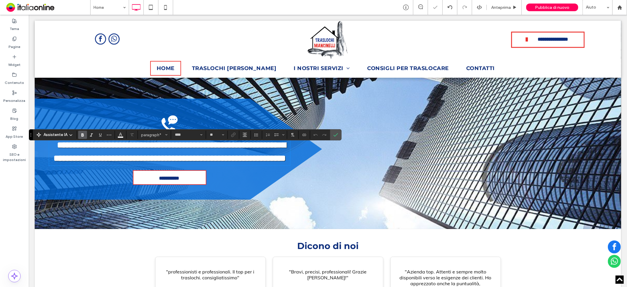
click at [245, 162] on strong "**********" at bounding box center [169, 151] width 232 height 22
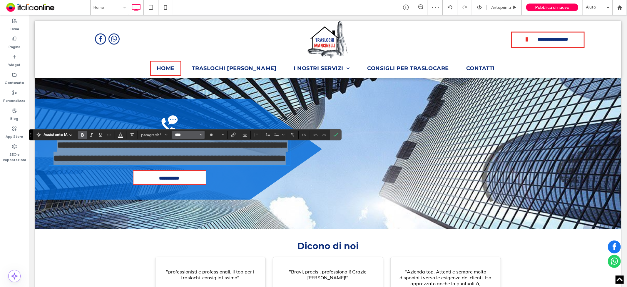
click at [189, 136] on input "****" at bounding box center [186, 134] width 25 height 5
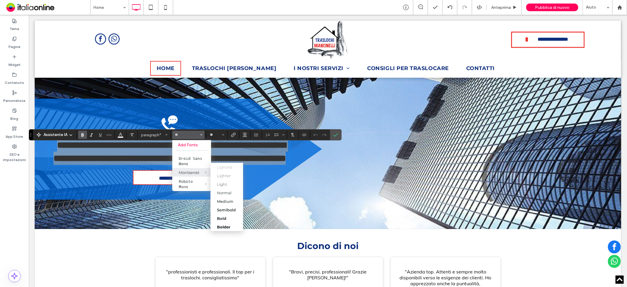
click at [199, 169] on span "Montserrat" at bounding box center [201, 172] width 19 height 9
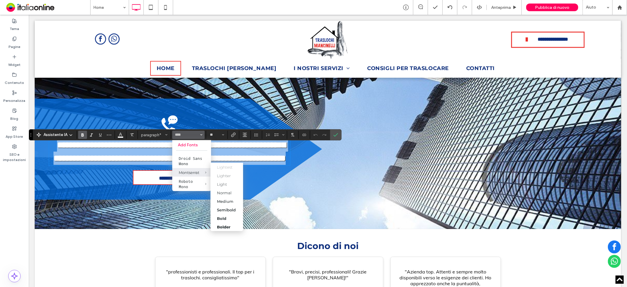
type input "**********"
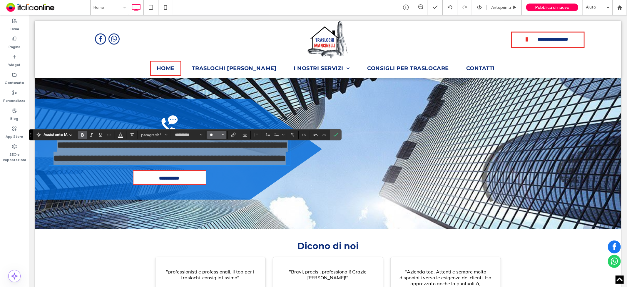
click at [219, 133] on input "**" at bounding box center [214, 134] width 11 height 5
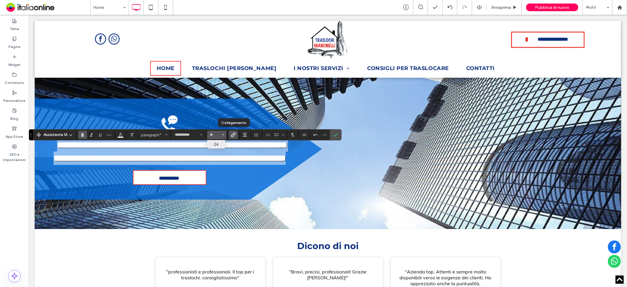
type input "**"
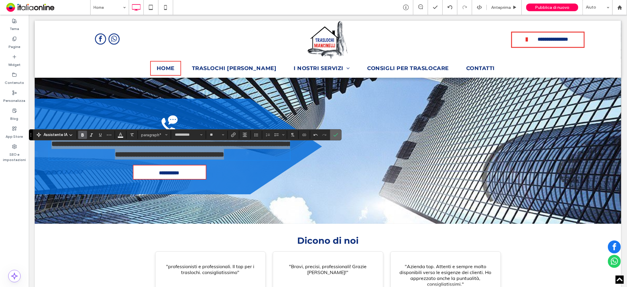
drag, startPoint x: 334, startPoint y: 133, endPoint x: 310, endPoint y: 123, distance: 26.5
click at [334, 133] on icon "Conferma" at bounding box center [335, 134] width 5 height 5
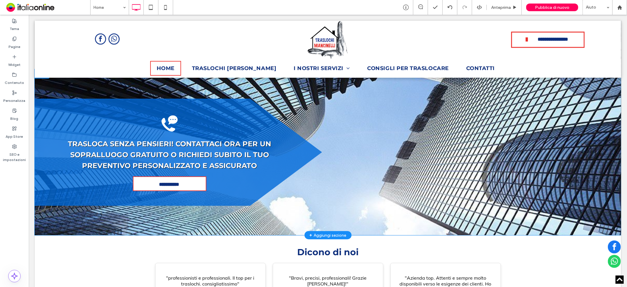
click at [82, 112] on div "**********" at bounding box center [178, 151] width 288 height 107
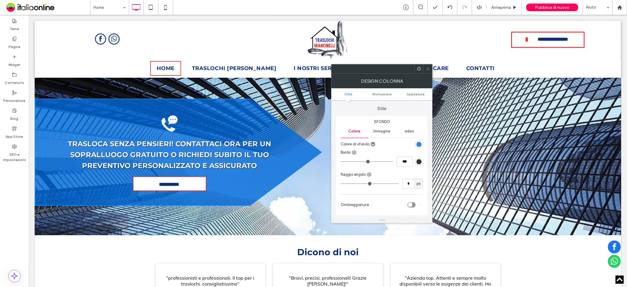
drag, startPoint x: 419, startPoint y: 143, endPoint x: 423, endPoint y: 148, distance: 6.2
click at [419, 143] on div "rgba(0, 105, 217, 0.8)" at bounding box center [419, 144] width 5 height 5
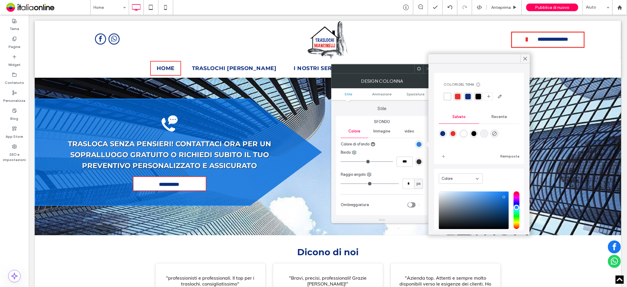
click at [469, 95] on div "rgba(13,46,124,1)" at bounding box center [468, 97] width 6 height 6
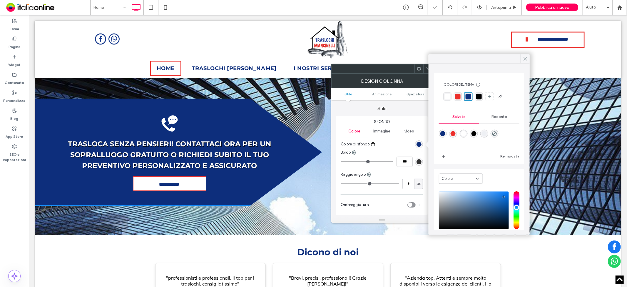
click at [526, 57] on use at bounding box center [525, 58] width 3 height 3
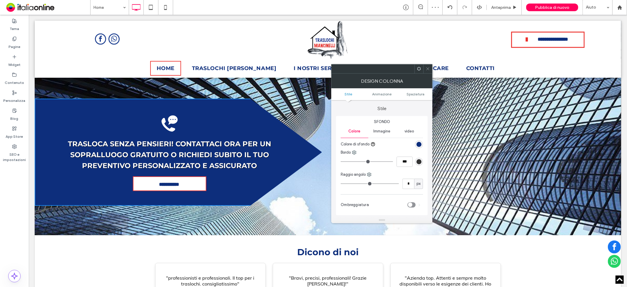
drag, startPoint x: 428, startPoint y: 68, endPoint x: 423, endPoint y: 69, distance: 4.8
click at [428, 68] on icon at bounding box center [428, 68] width 4 height 4
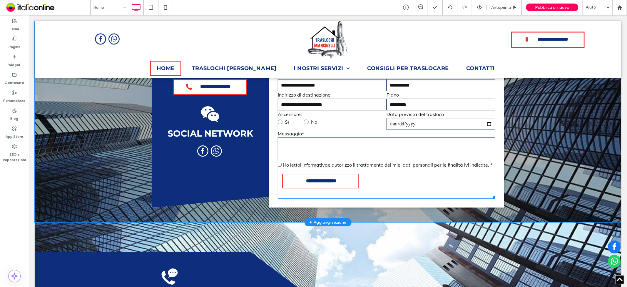
scroll to position [1648, 0]
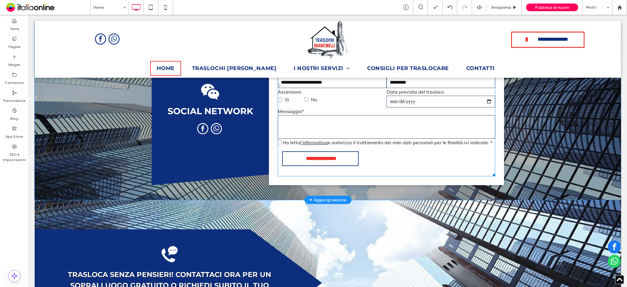
click at [318, 164] on input "**********" at bounding box center [321, 157] width 74 height 11
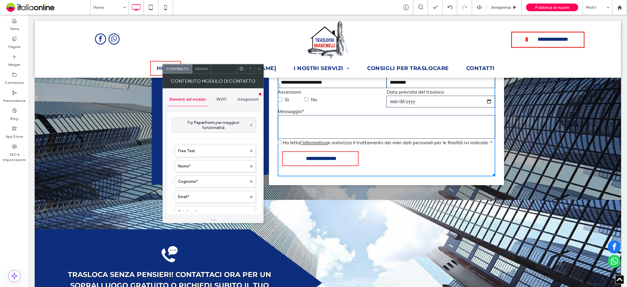
click at [256, 65] on div at bounding box center [259, 68] width 9 height 9
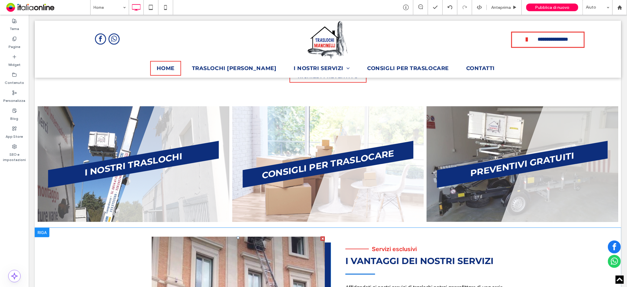
scroll to position [163, 0]
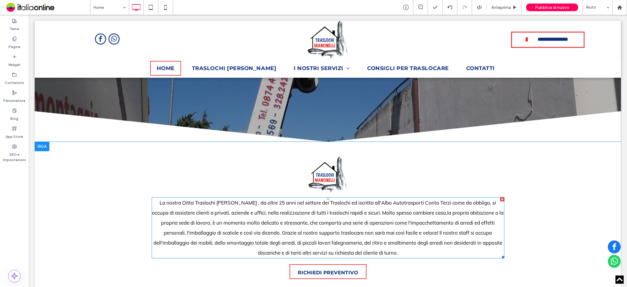
click at [302, 207] on p "La nostra Ditta Traslochi [PERSON_NAME] , da oltre 25 anni nel settore dei Tras…" at bounding box center [327, 227] width 353 height 60
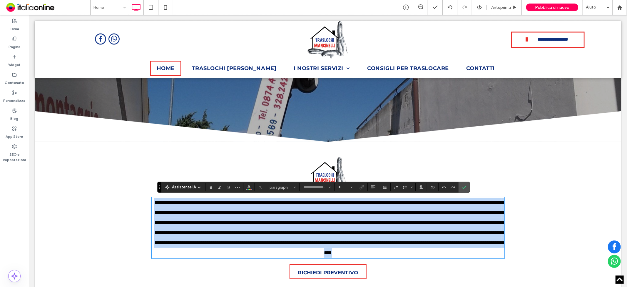
type input "****"
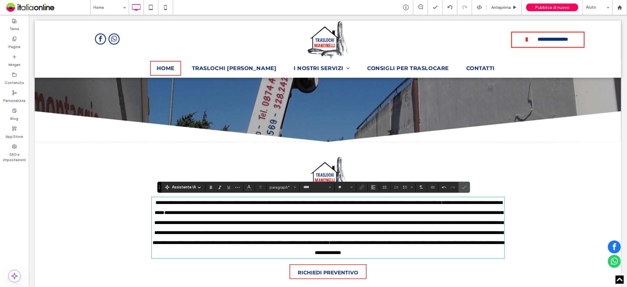
type input "**"
click at [466, 184] on span "Conferma" at bounding box center [464, 187] width 5 height 10
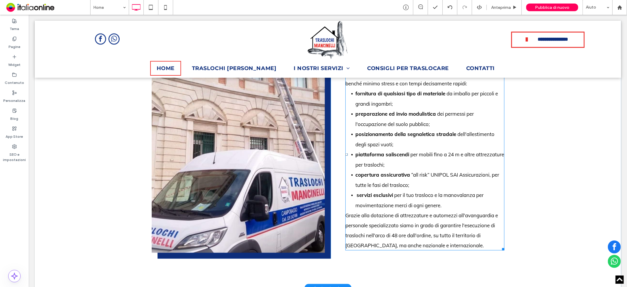
scroll to position [621, 0]
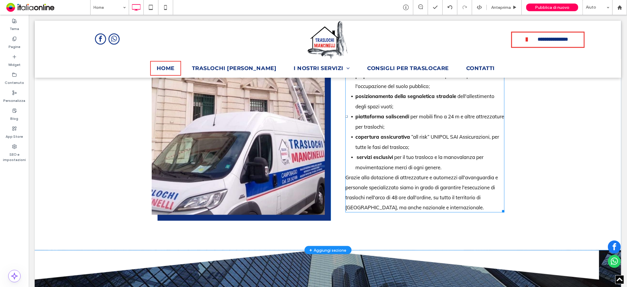
click at [392, 201] on p "Grazie alla dotazione di attrezzature e automezzi all'avanguardia e personale s…" at bounding box center [424, 192] width 159 height 40
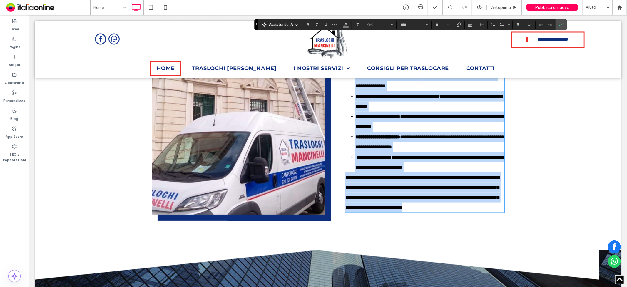
copy div "**********"
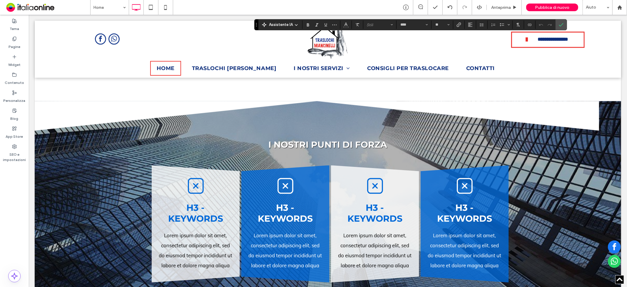
scroll to position [751, 0]
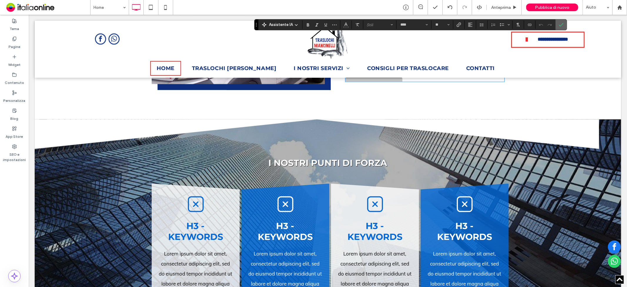
click at [561, 27] on span "Conferma" at bounding box center [560, 24] width 3 height 11
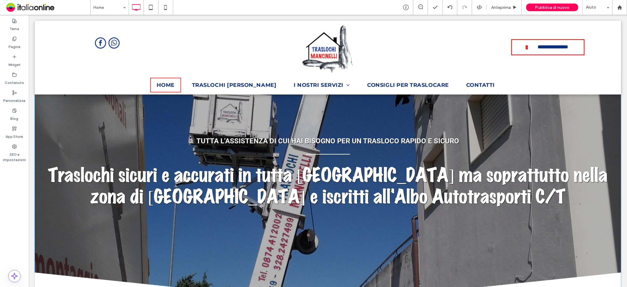
scroll to position [0, 0]
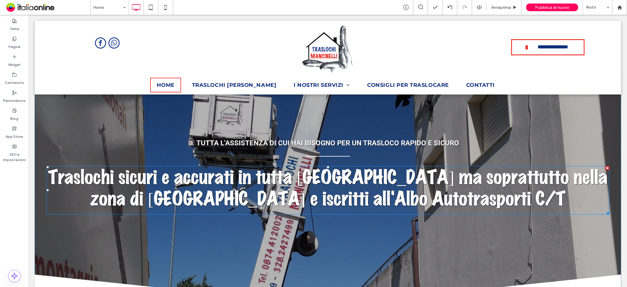
click at [254, 186] on span "Traslochi sicuri e accurati in tutta [GEOGRAPHIC_DATA] ma soprattutto nella zon…" at bounding box center [328, 188] width 560 height 41
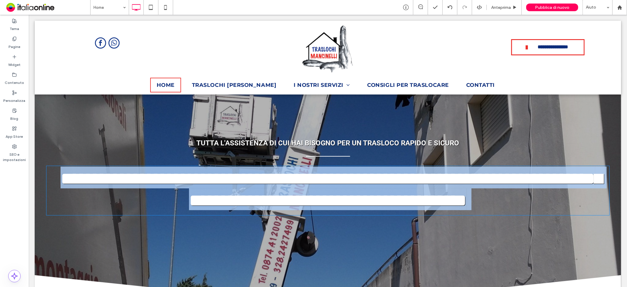
type input "**********"
type input "**"
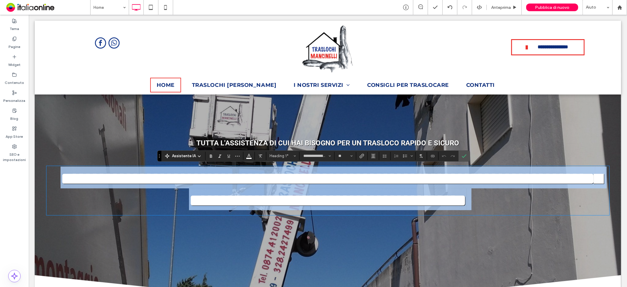
click at [332, 193] on span "**********" at bounding box center [331, 188] width 542 height 39
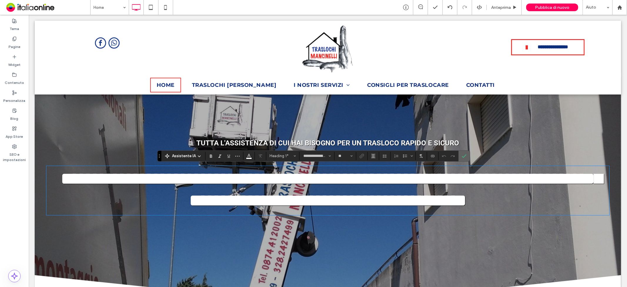
click at [461, 157] on label "Conferma" at bounding box center [464, 156] width 9 height 11
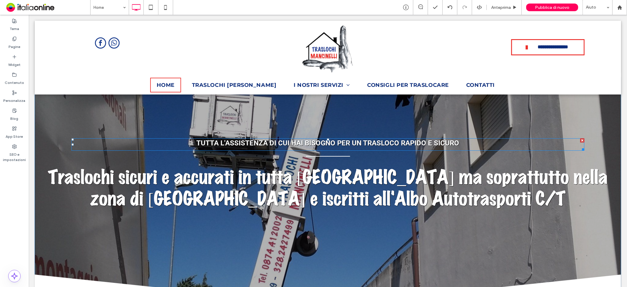
click at [391, 143] on strong "Tutta l'assistenza di cui hai bisogno per un trasloco rapido e sicuro" at bounding box center [327, 142] width 263 height 8
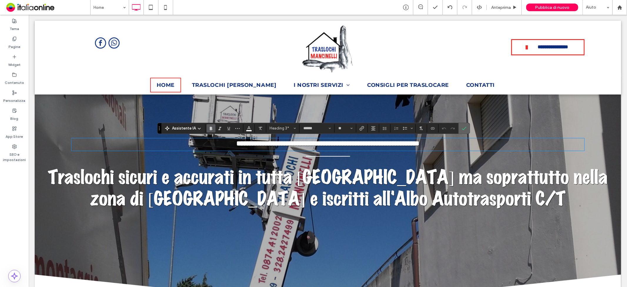
click at [466, 125] on span "Conferma" at bounding box center [464, 128] width 5 height 10
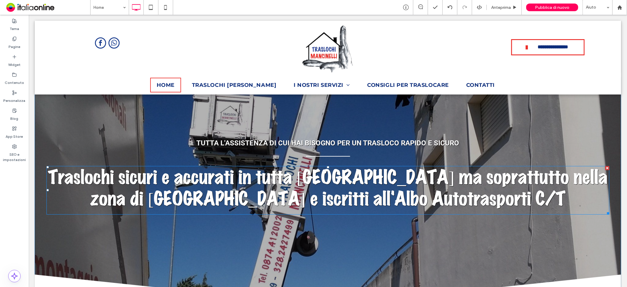
click at [440, 201] on span "Traslochi sicuri e accurati in tutta [GEOGRAPHIC_DATA] ma soprattutto nella zon…" at bounding box center [328, 188] width 560 height 41
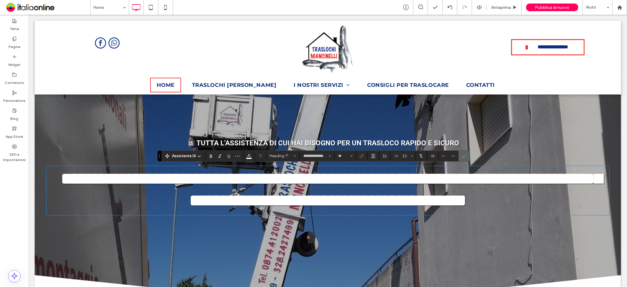
click at [466, 155] on icon "Conferma" at bounding box center [464, 155] width 5 height 5
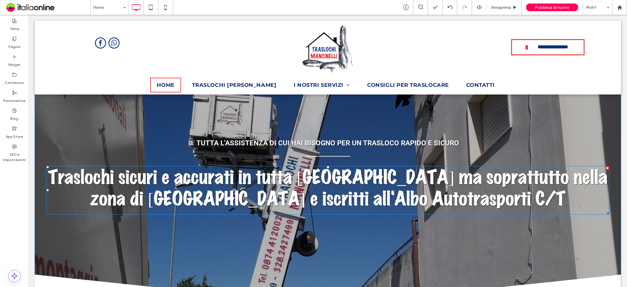
click at [245, 166] on h1 "Traslochi sicuri e accurati in tutta [GEOGRAPHIC_DATA] ma soprattutto nella zon…" at bounding box center [327, 187] width 563 height 43
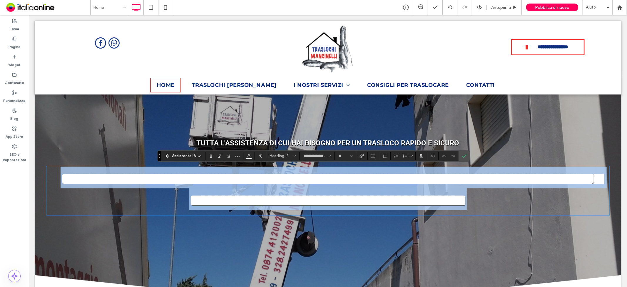
drag, startPoint x: 72, startPoint y: 172, endPoint x: 584, endPoint y: 209, distance: 513.9
click at [595, 209] on h1 "**********" at bounding box center [327, 188] width 563 height 44
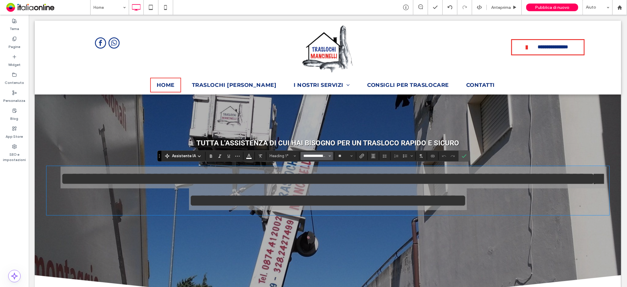
click at [320, 155] on input "**********" at bounding box center [315, 155] width 25 height 5
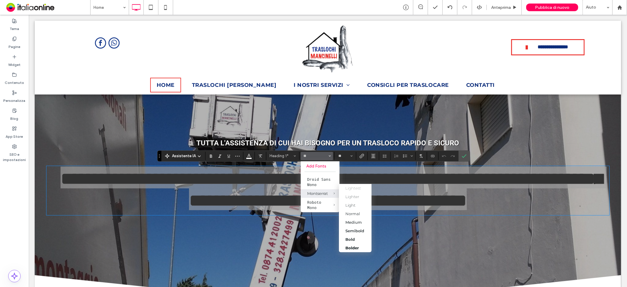
click at [324, 195] on span "Montserrat" at bounding box center [329, 193] width 19 height 9
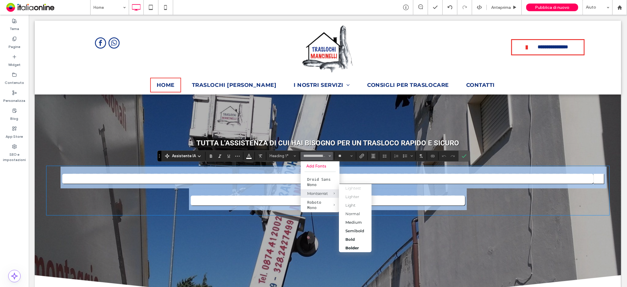
type input "**********"
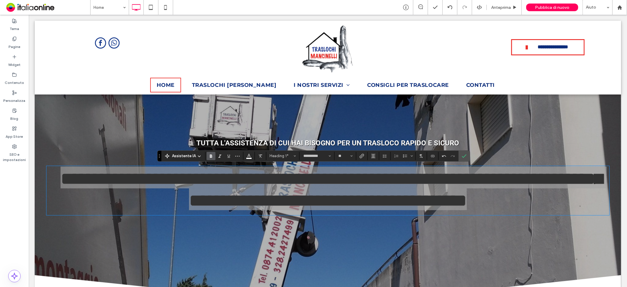
drag, startPoint x: 212, startPoint y: 154, endPoint x: 217, endPoint y: 158, distance: 6.0
click at [212, 154] on icon "Grassetto" at bounding box center [211, 155] width 5 height 5
drag, startPoint x: 238, startPoint y: 160, endPoint x: 238, endPoint y: 156, distance: 4.4
click at [238, 160] on div "**********" at bounding box center [313, 155] width 313 height 11
click at [238, 156] on icon "Altro" at bounding box center [237, 155] width 5 height 5
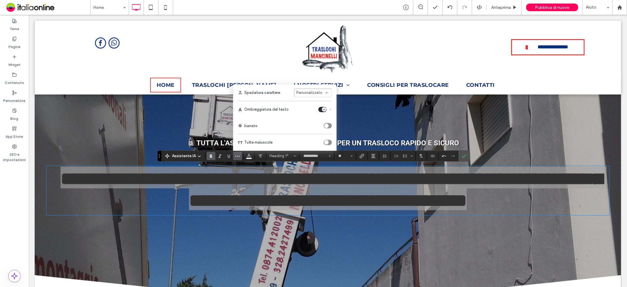
click at [326, 143] on icon "toggle" at bounding box center [326, 142] width 2 height 2
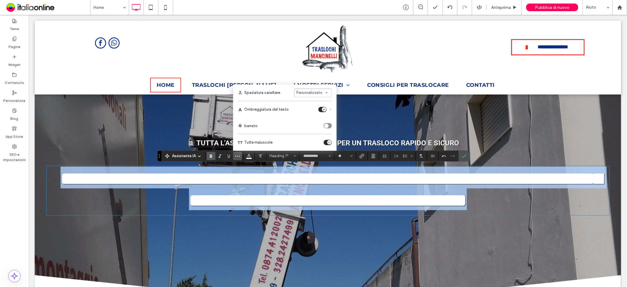
drag, startPoint x: 422, startPoint y: 190, endPoint x: 429, endPoint y: 188, distance: 7.4
click at [422, 190] on strong "**********" at bounding box center [331, 188] width 542 height 39
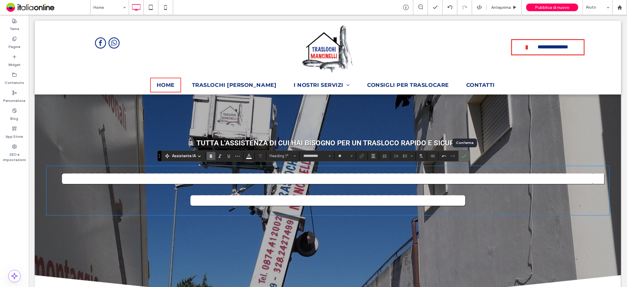
click at [464, 158] on span "Conferma" at bounding box center [463, 156] width 3 height 11
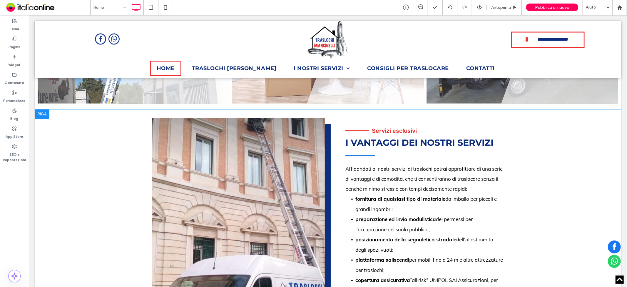
scroll to position [506, 0]
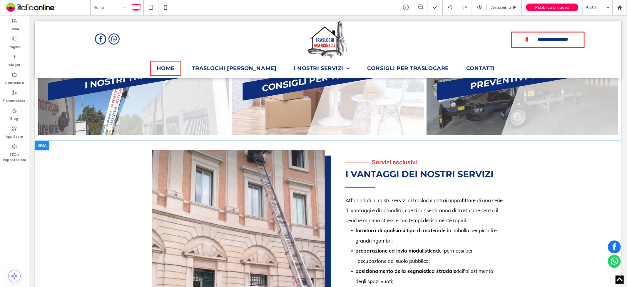
click at [45, 141] on div at bounding box center [41, 145] width 15 height 9
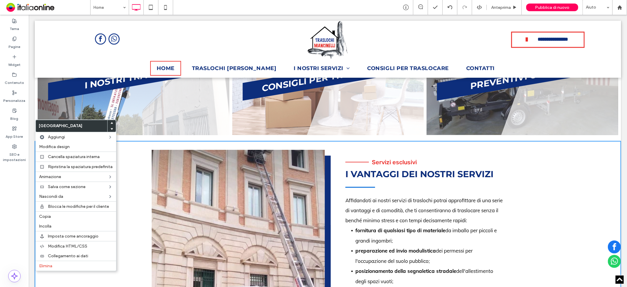
drag, startPoint x: 48, startPoint y: 213, endPoint x: 302, endPoint y: 204, distance: 253.9
click at [48, 214] on span "Copia" at bounding box center [45, 216] width 12 height 5
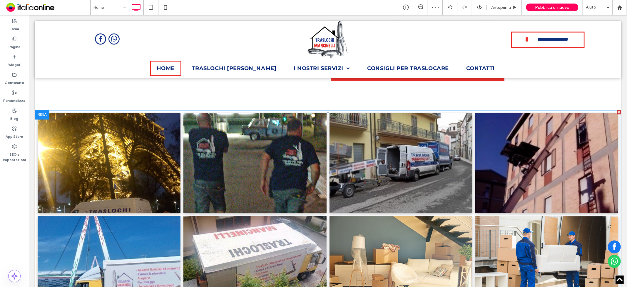
scroll to position [1225, 0]
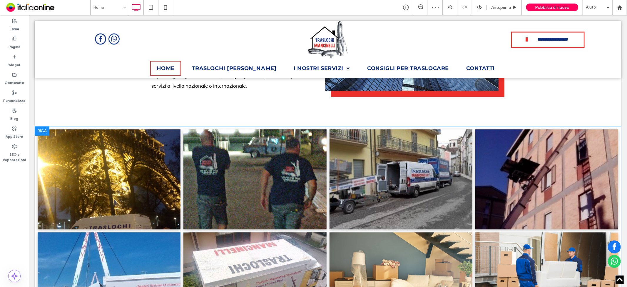
click at [39, 126] on div at bounding box center [41, 130] width 15 height 9
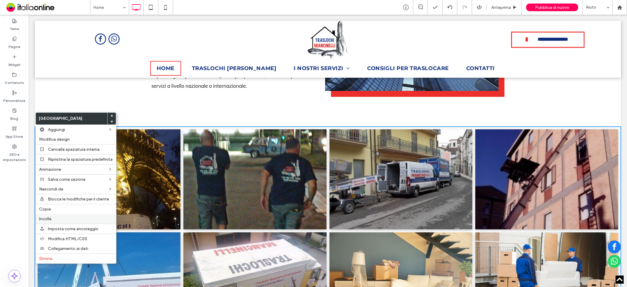
drag, startPoint x: 49, startPoint y: 216, endPoint x: 76, endPoint y: 216, distance: 26.5
click at [49, 216] on span "Incolla" at bounding box center [45, 218] width 12 height 5
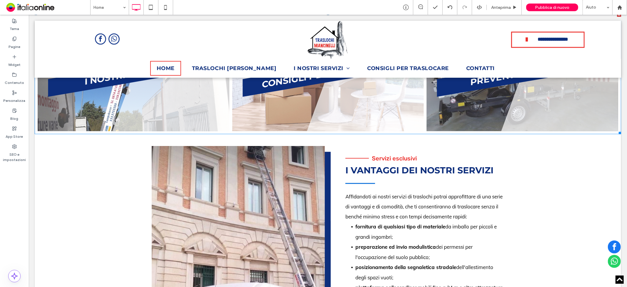
scroll to position [539, 0]
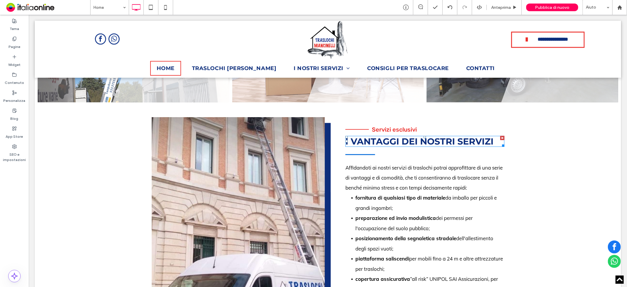
click at [378, 136] on span "I vantaggi dei nostri servizi" at bounding box center [419, 141] width 148 height 11
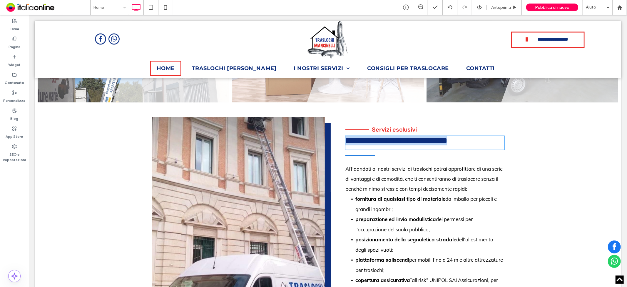
type input "**********"
type input "**"
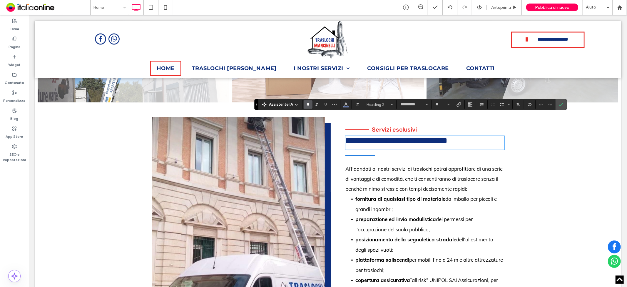
type input "****"
type input "**"
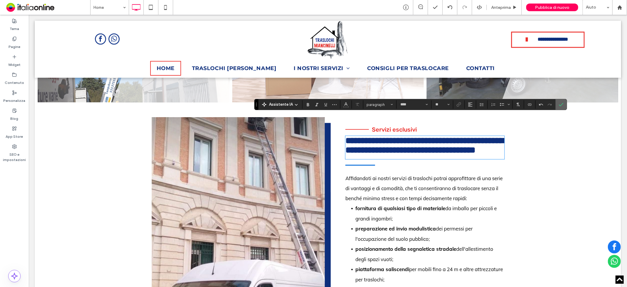
click at [563, 102] on icon "Conferma" at bounding box center [561, 104] width 5 height 5
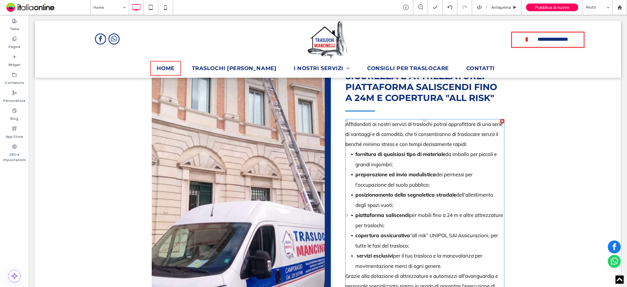
click at [391, 171] on span "dei permessi per l'occupazione del suolo pubblico;" at bounding box center [413, 179] width 117 height 16
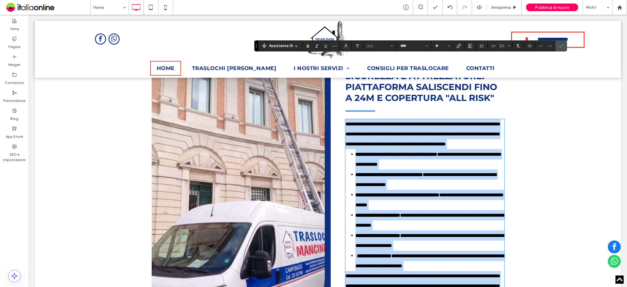
scroll to position [645, 0]
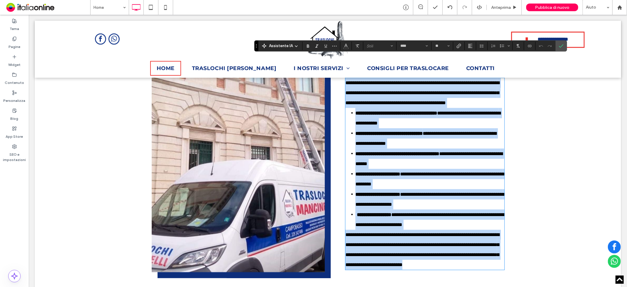
paste div
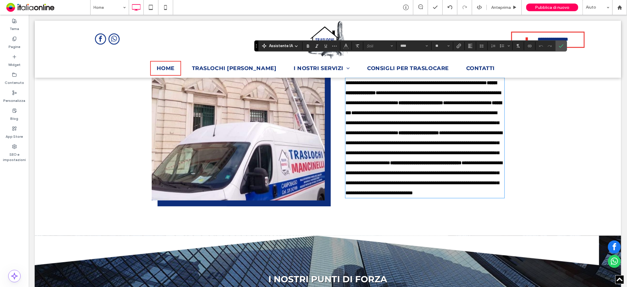
type input "**"
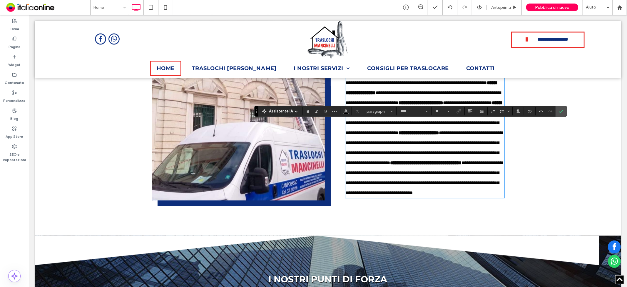
scroll to position [580, 0]
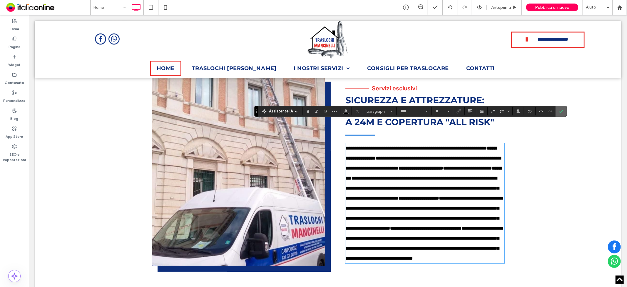
click at [563, 108] on label "Conferma" at bounding box center [561, 111] width 9 height 11
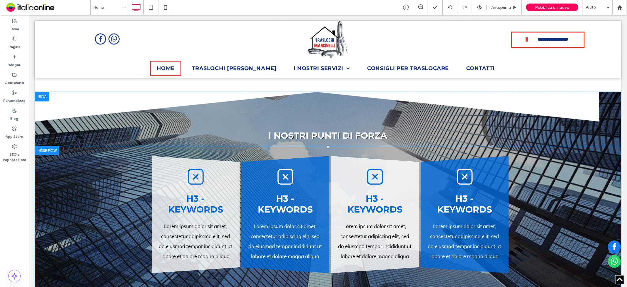
scroll to position [939, 0]
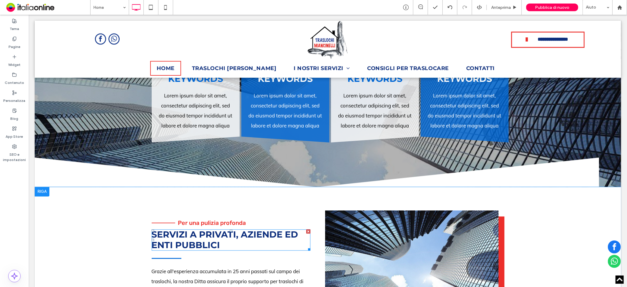
click at [236, 229] on span "Servizi a privati, aziende ed enti pubblici" at bounding box center [224, 239] width 147 height 21
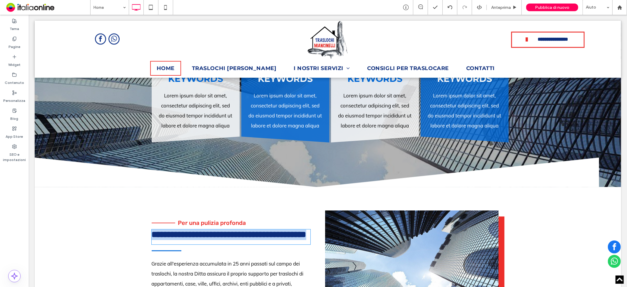
type input "**********"
type input "**"
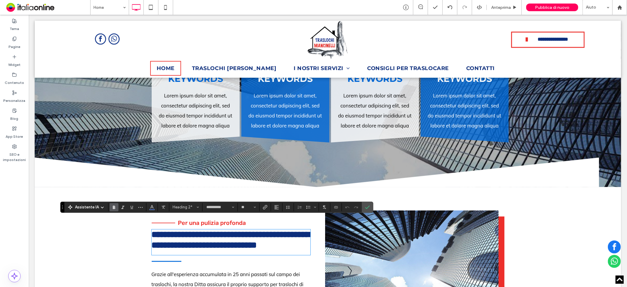
type input "****"
type input "**"
click at [367, 204] on span "Conferma" at bounding box center [366, 207] width 3 height 11
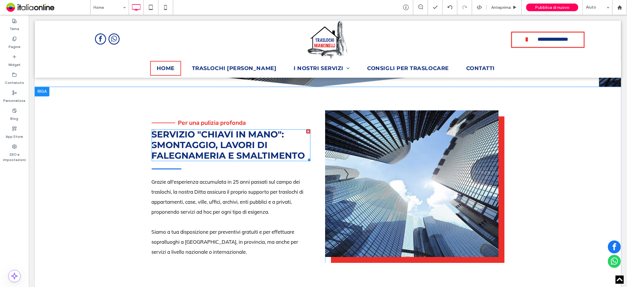
scroll to position [1103, 0]
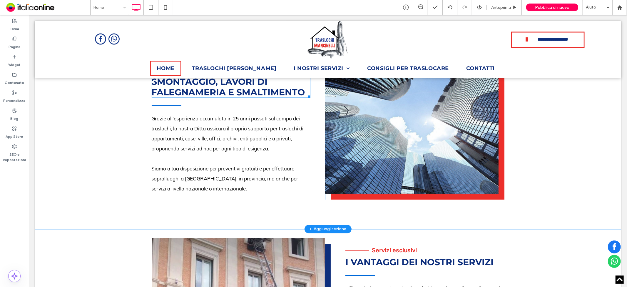
click at [200, 165] on span "Siamo a tua disposizione per preventivi gratuiti e per effettuare sopralluoghi …" at bounding box center [224, 178] width 147 height 26
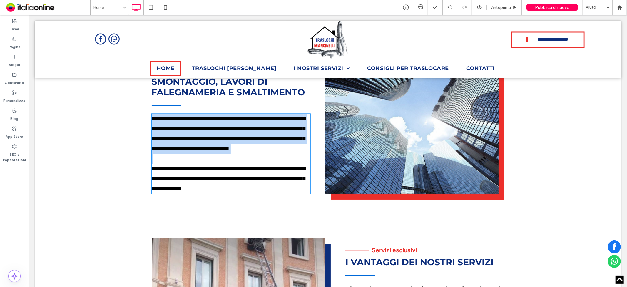
type input "****"
type input "**"
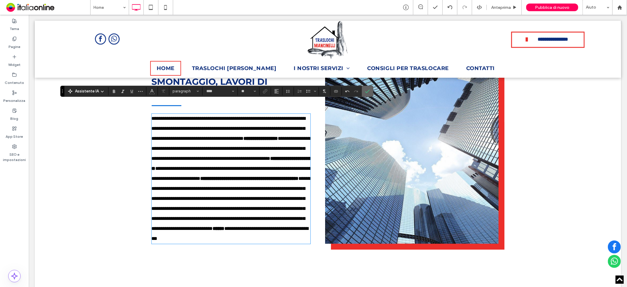
click at [368, 93] on icon "Conferma" at bounding box center [367, 91] width 5 height 5
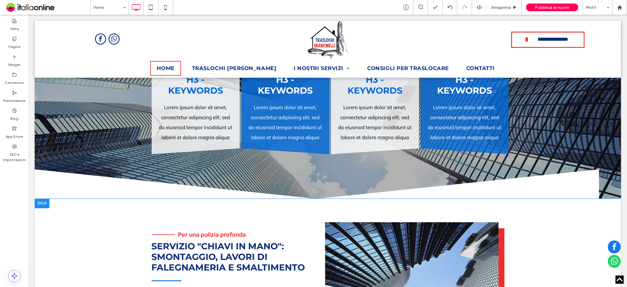
scroll to position [972, 0]
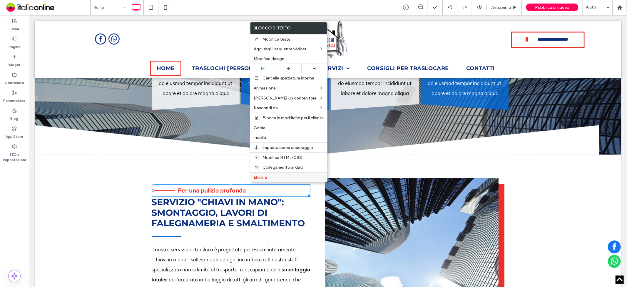
click at [265, 175] on span "Elimina" at bounding box center [260, 177] width 13 height 5
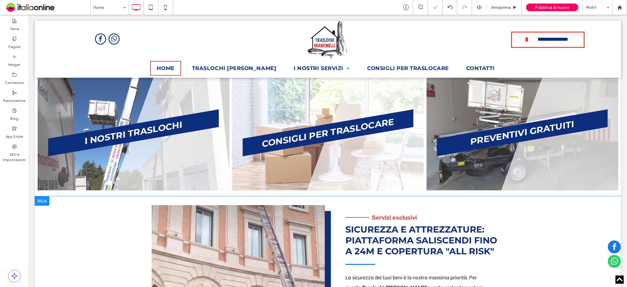
scroll to position [432, 0]
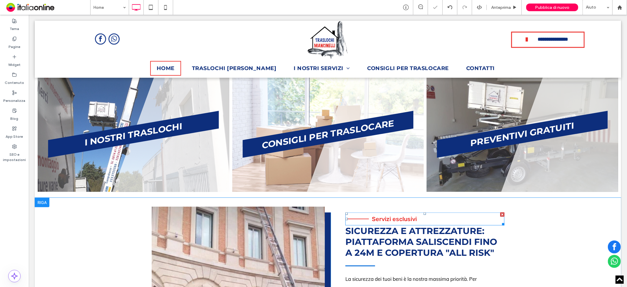
drag, startPoint x: 368, startPoint y: 193, endPoint x: 383, endPoint y: 202, distance: 17.1
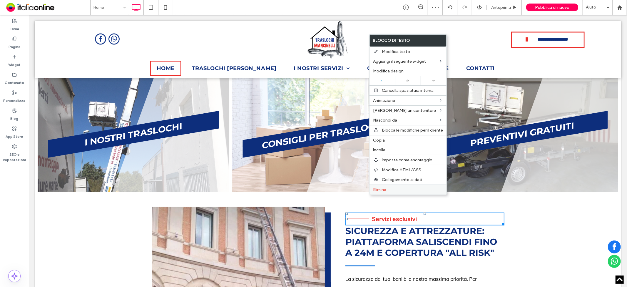
drag, startPoint x: 407, startPoint y: 190, endPoint x: 404, endPoint y: 192, distance: 3.8
click at [407, 190] on label "Elimina" at bounding box center [408, 189] width 70 height 5
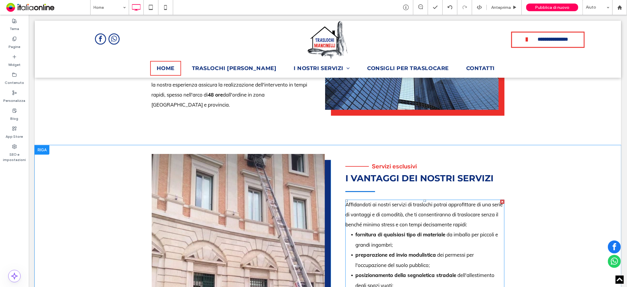
scroll to position [1184, 0]
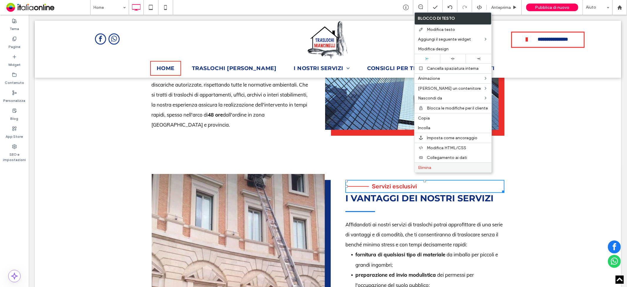
click at [429, 165] on span "Elimina" at bounding box center [424, 167] width 13 height 5
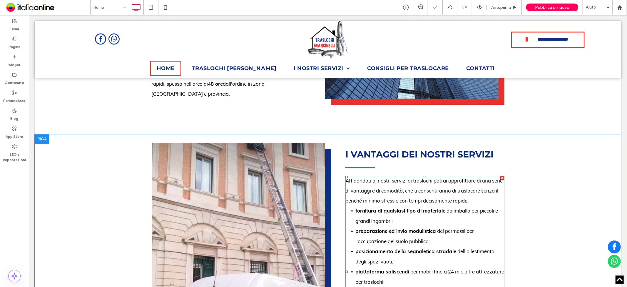
scroll to position [1252, 0]
